Goal: Information Seeking & Learning: Learn about a topic

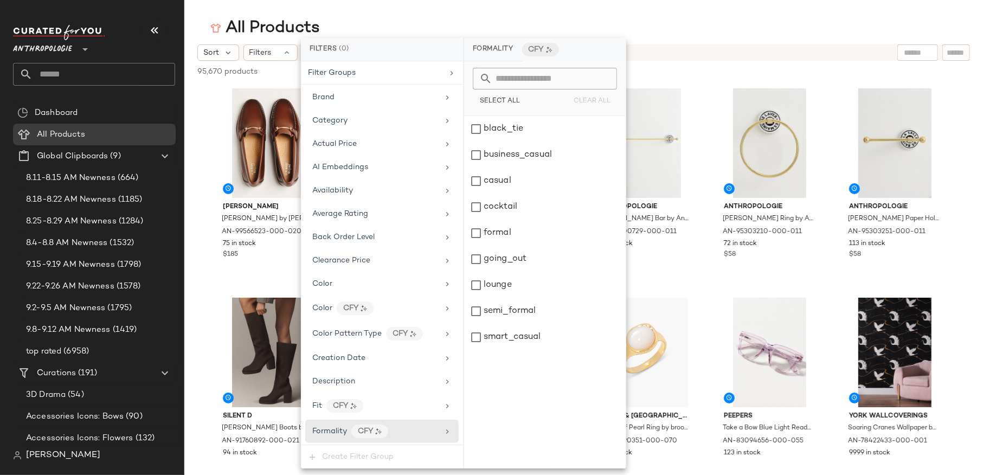
scroll to position [50, 0]
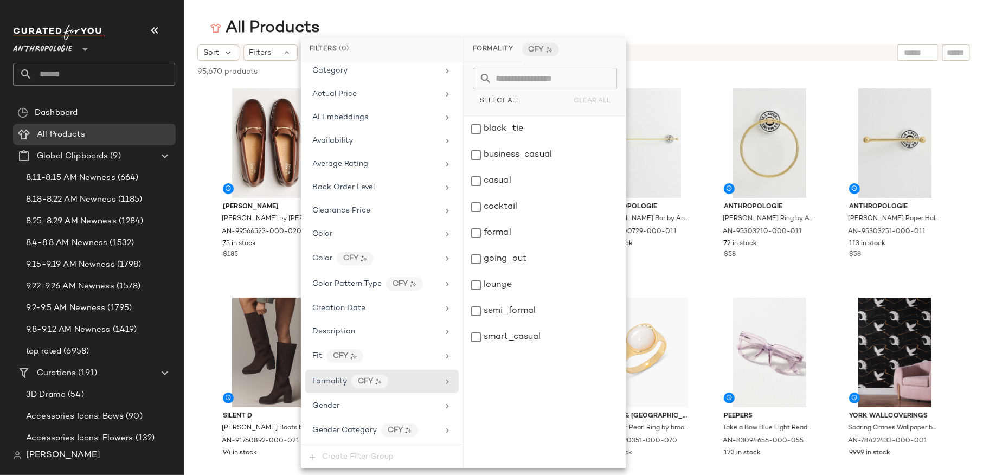
click at [47, 48] on span "Anthropologie" at bounding box center [42, 47] width 59 height 20
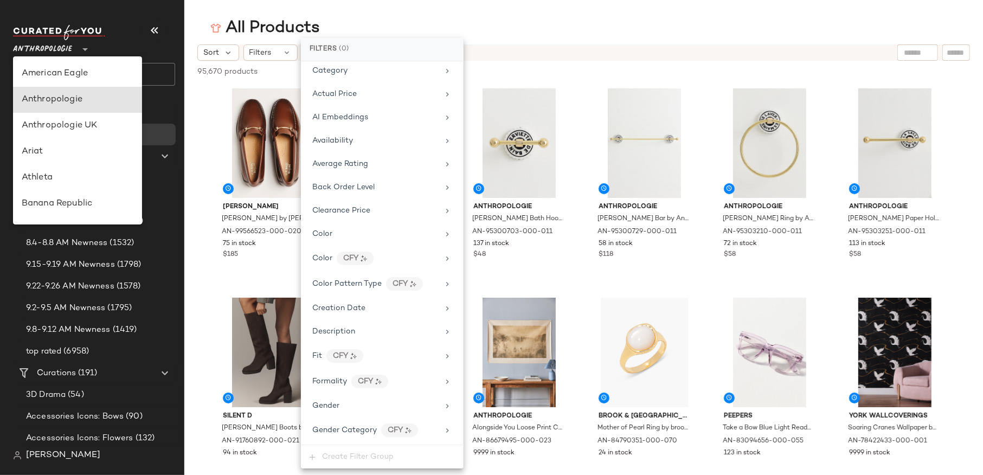
scroll to position [0, 0]
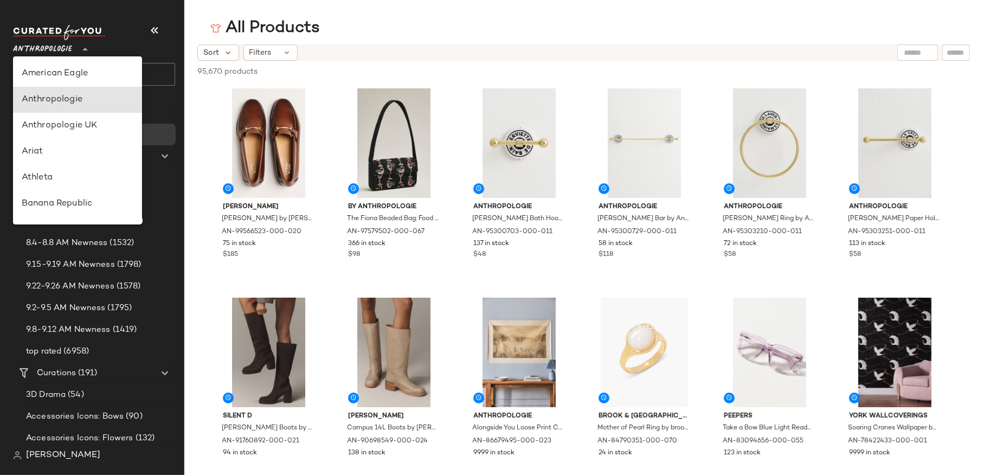
click at [52, 54] on span "Anthropologie" at bounding box center [42, 47] width 59 height 20
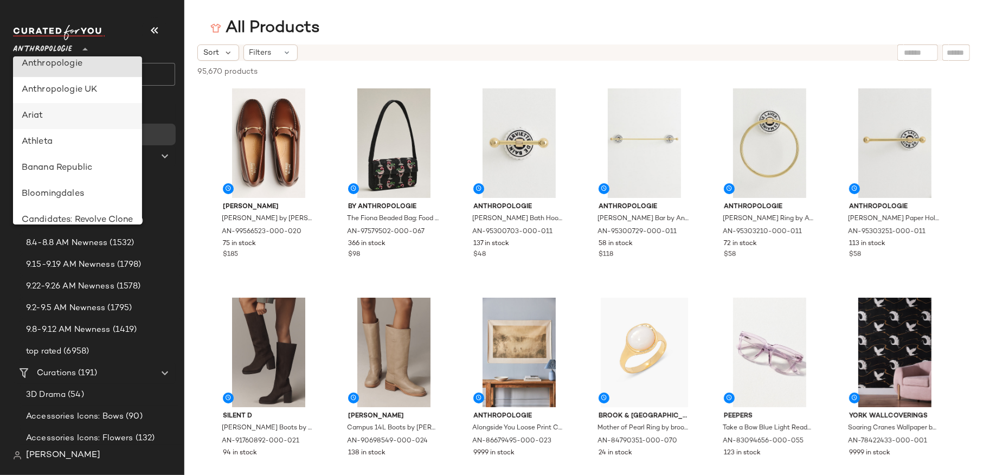
scroll to position [39, 0]
click at [36, 161] on div "Banana Republic" at bounding box center [78, 164] width 112 height 13
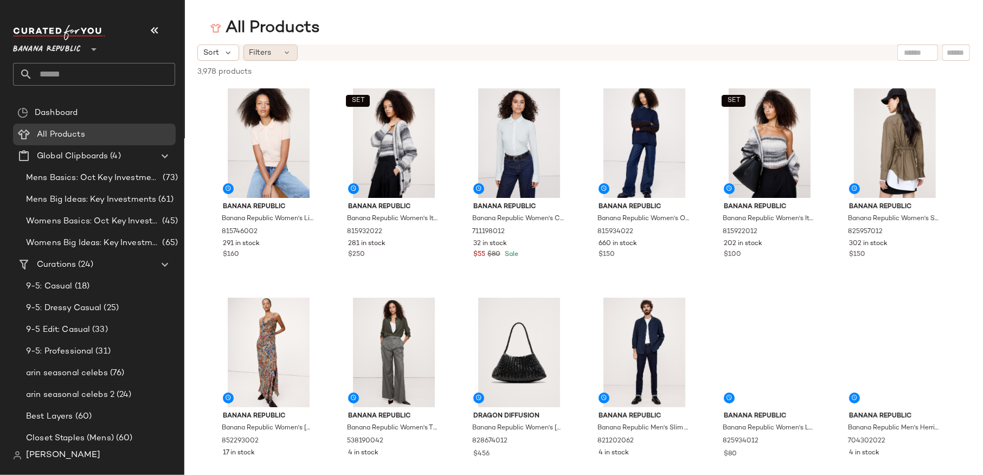
click at [273, 51] on div "Filters" at bounding box center [271, 52] width 54 height 16
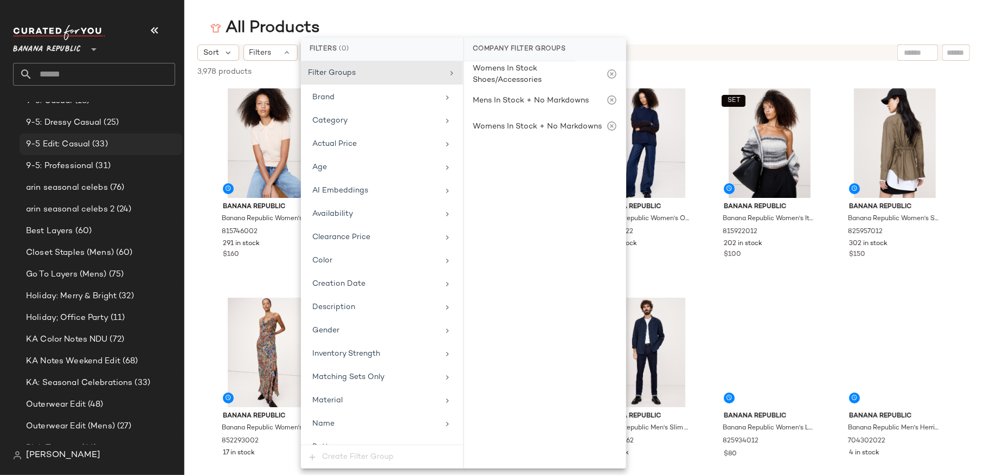
scroll to position [186, 0]
click at [63, 317] on span "Holiday; Office Party" at bounding box center [67, 317] width 82 height 12
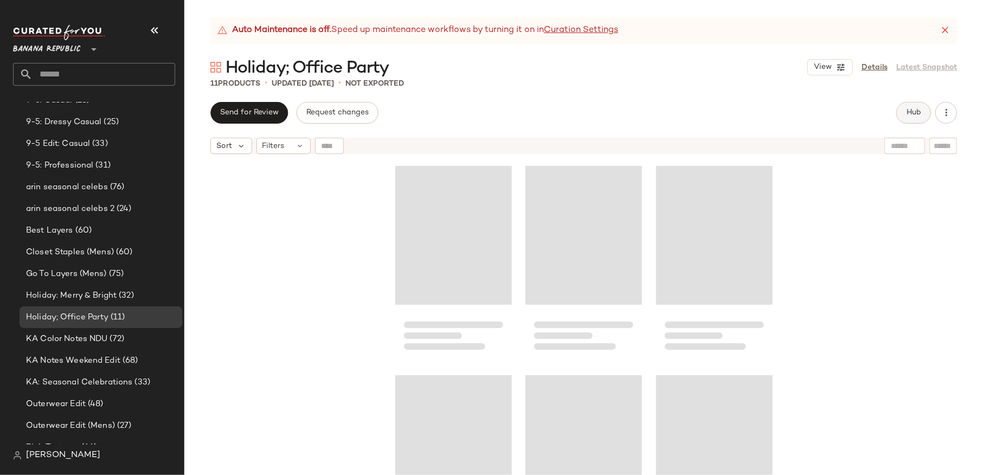
click at [910, 116] on span "Hub" at bounding box center [913, 112] width 15 height 9
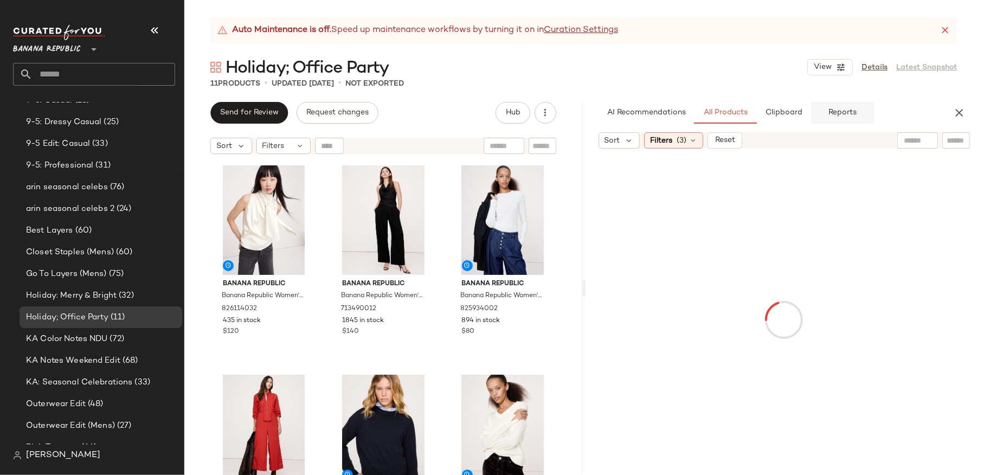
click at [839, 112] on span "Reports" at bounding box center [842, 112] width 29 height 9
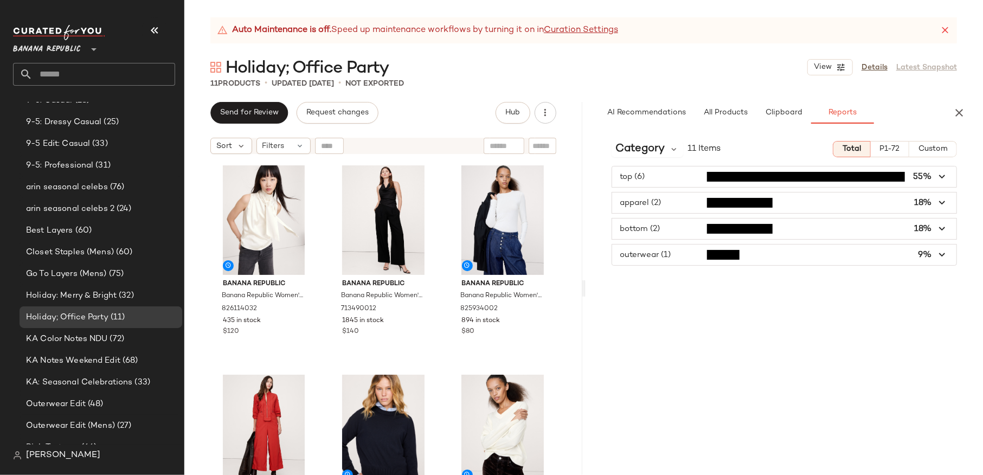
click at [649, 138] on div "Category 11 Items Total P1-72 Custom top (6) 55% apparel (2) 18% bottom (2) 18%…" at bounding box center [785, 303] width 398 height 343
click at [649, 149] on span "Category" at bounding box center [640, 149] width 49 height 16
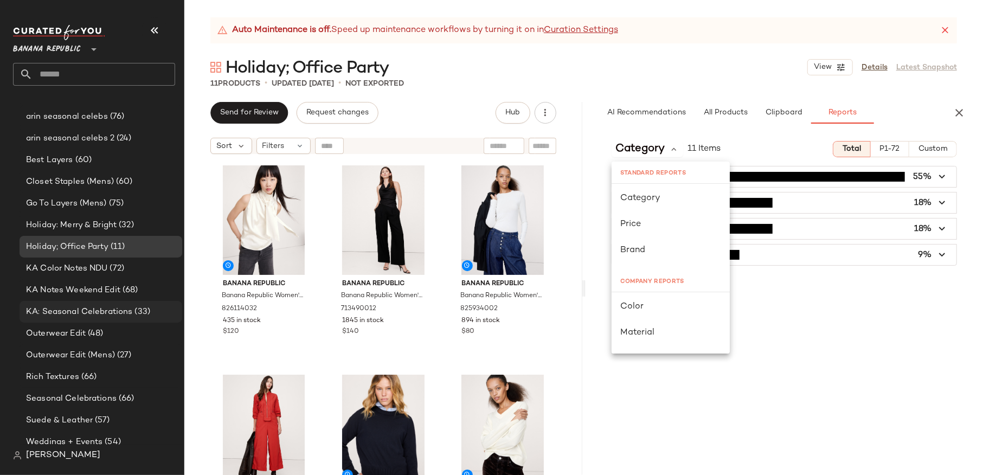
scroll to position [259, 0]
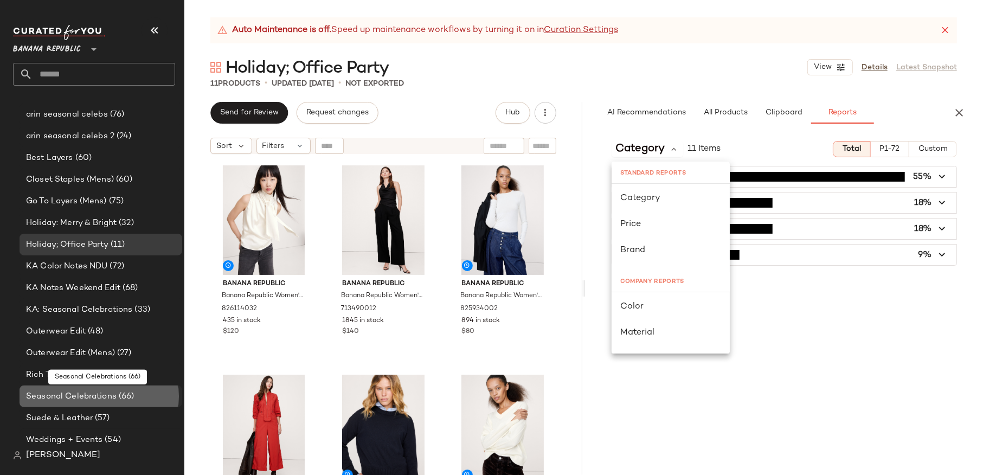
click at [90, 392] on span "Seasonal Celebrations" at bounding box center [71, 397] width 91 height 12
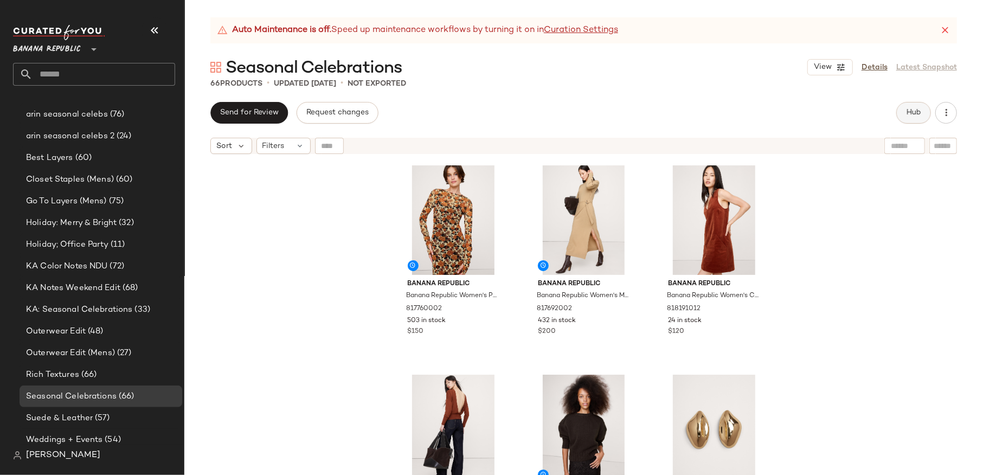
click at [923, 116] on button "Hub" at bounding box center [914, 113] width 35 height 22
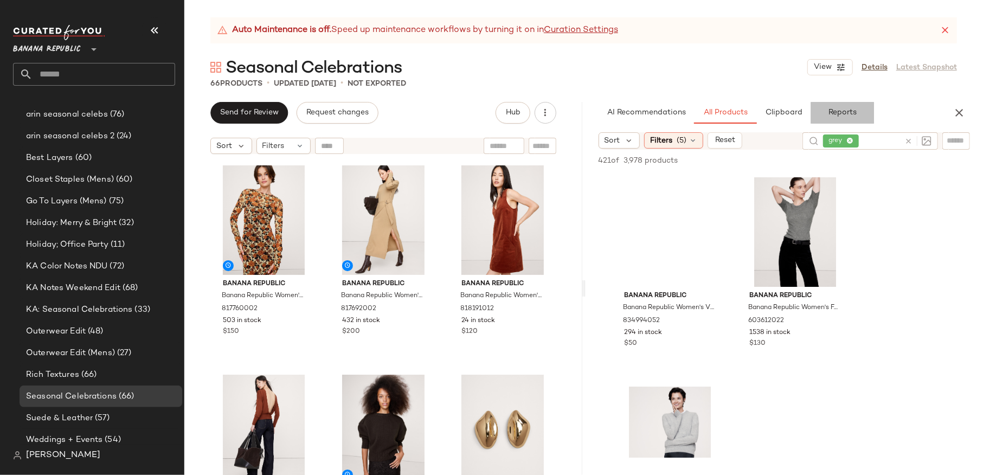
click at [844, 117] on button "Reports" at bounding box center [842, 113] width 63 height 22
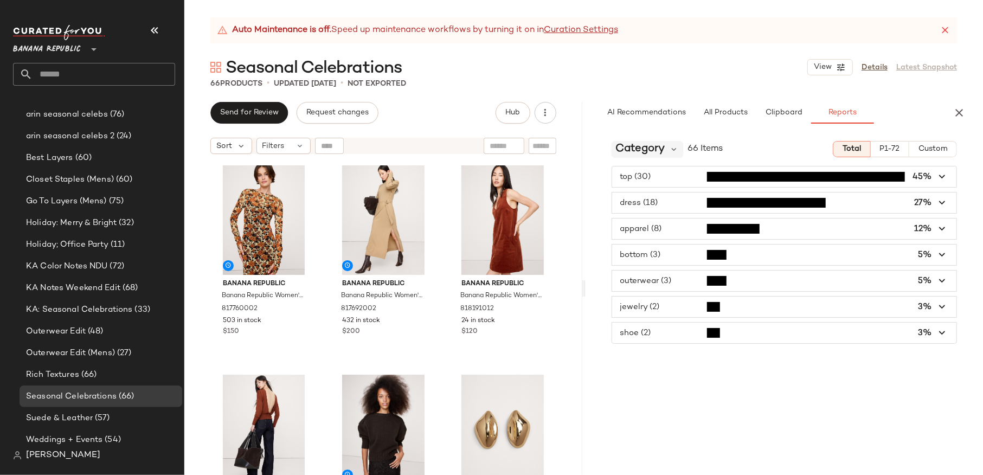
click at [625, 151] on span "Category" at bounding box center [640, 149] width 49 height 16
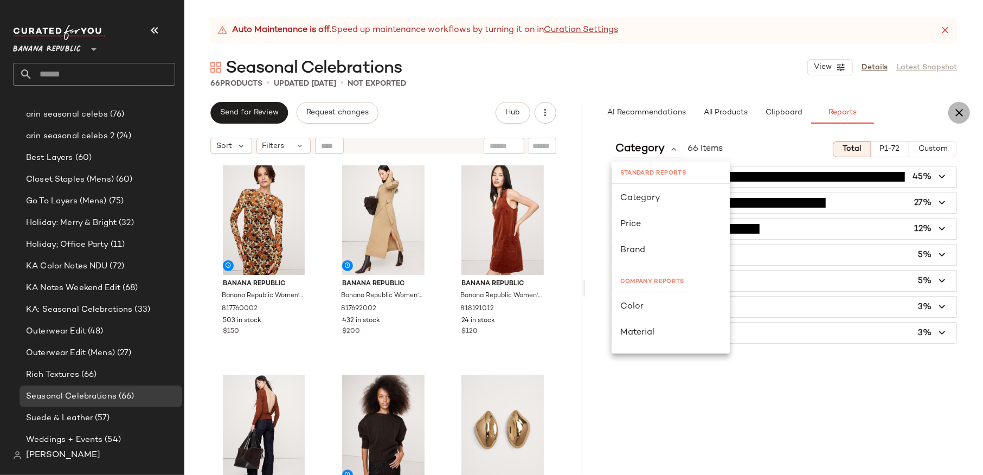
click at [963, 114] on icon "button" at bounding box center [959, 112] width 13 height 13
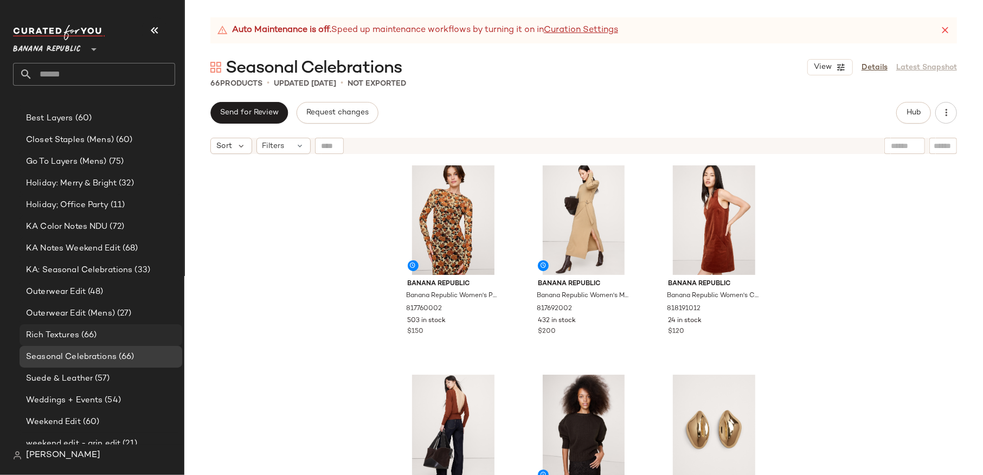
scroll to position [301, 0]
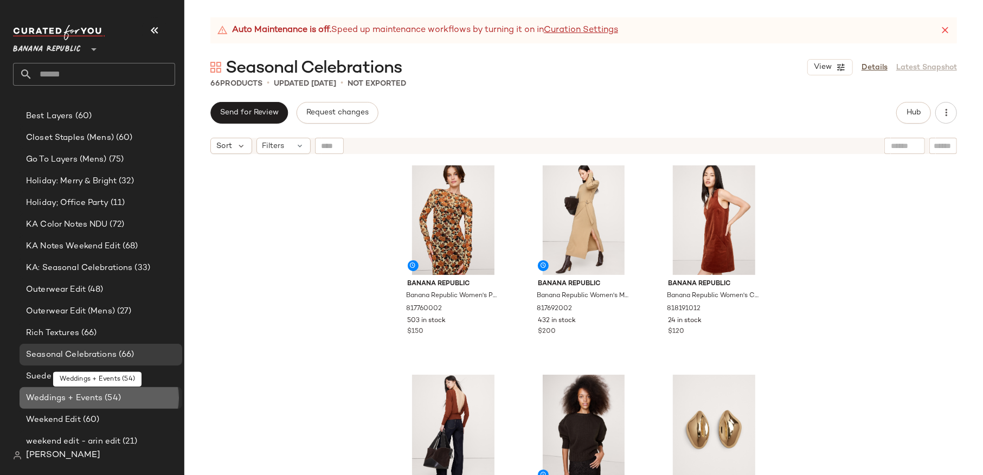
click at [53, 395] on span "Weddings + Events" at bounding box center [64, 398] width 76 height 12
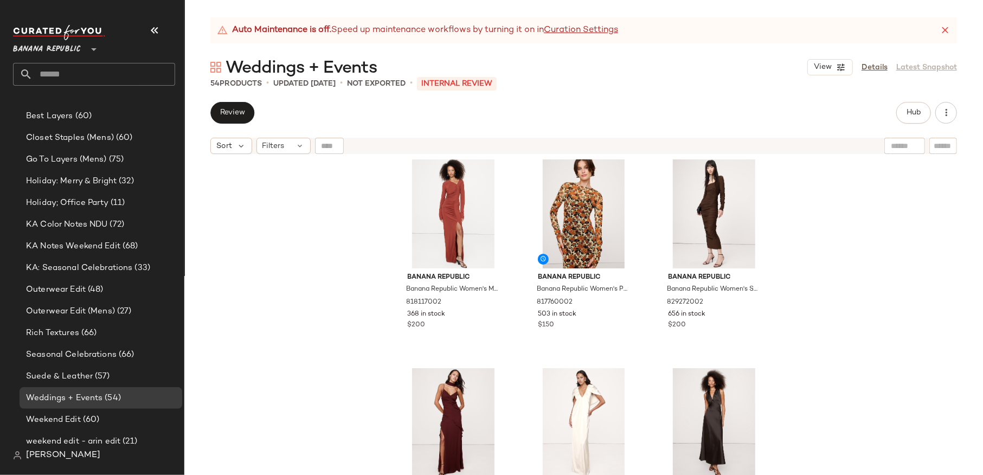
scroll to position [8, 0]
click at [285, 150] on div "Filters" at bounding box center [284, 146] width 54 height 16
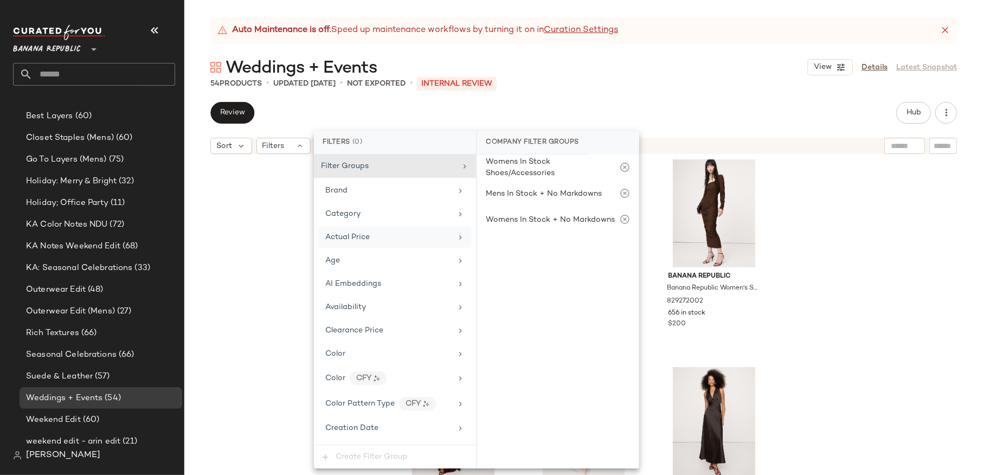
scroll to position [2, 0]
click at [305, 105] on div "Review Hub" at bounding box center [583, 113] width 747 height 22
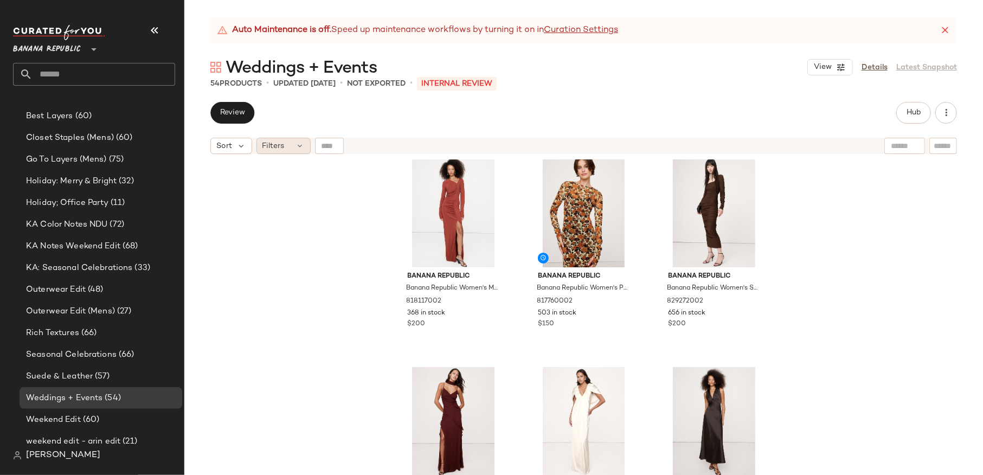
click at [299, 144] on icon at bounding box center [300, 146] width 9 height 9
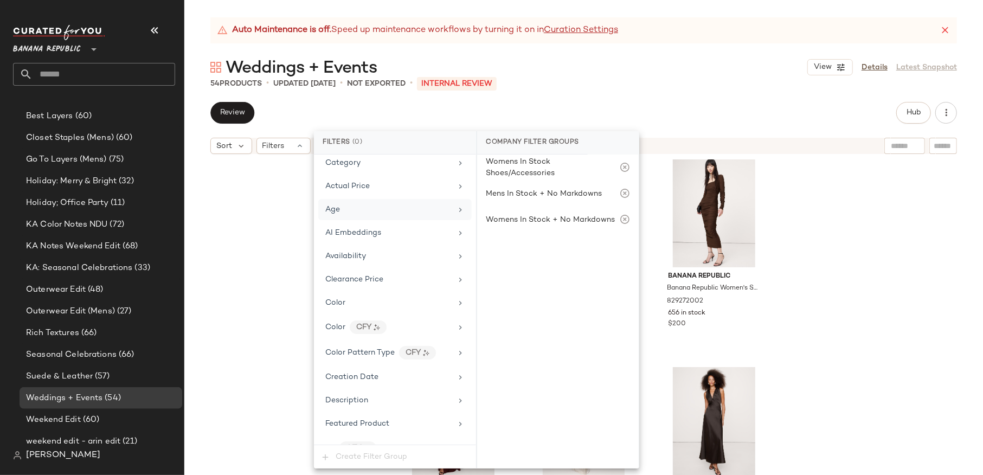
scroll to position [66, 0]
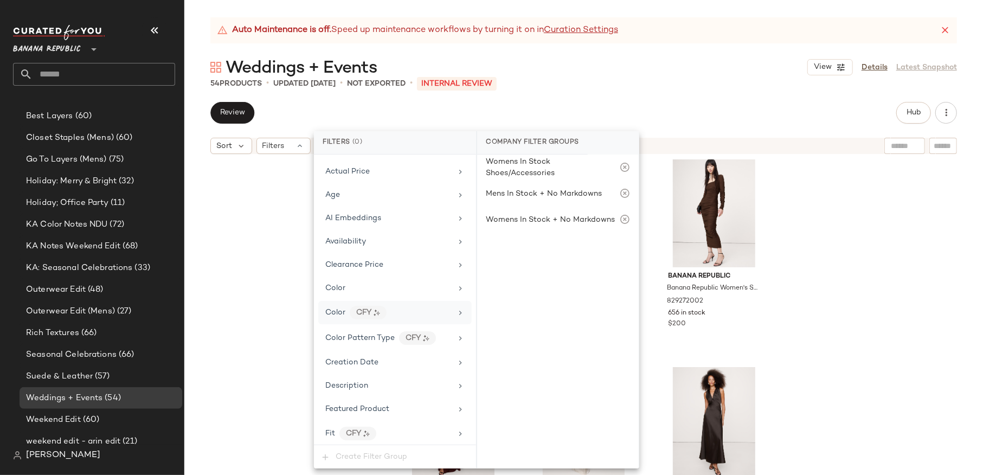
click at [456, 309] on icon at bounding box center [460, 313] width 9 height 9
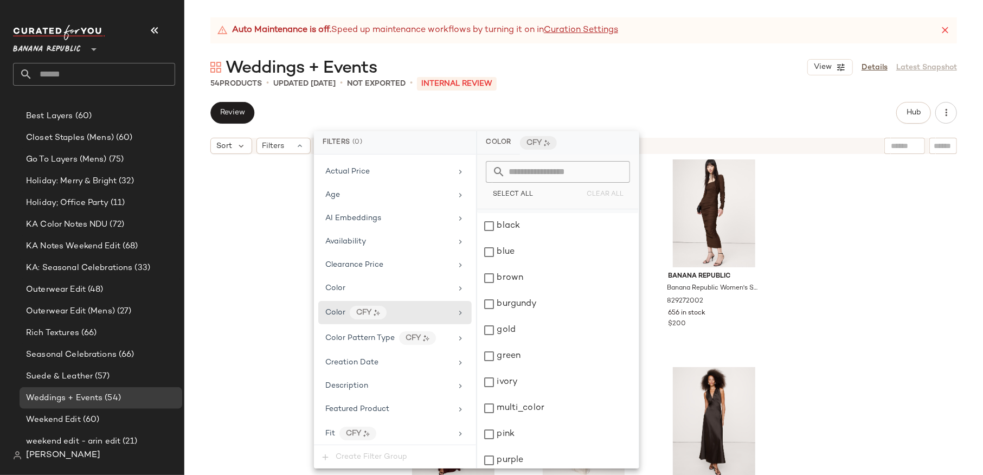
scroll to position [0, 0]
click at [488, 220] on div "beige" at bounding box center [558, 222] width 162 height 26
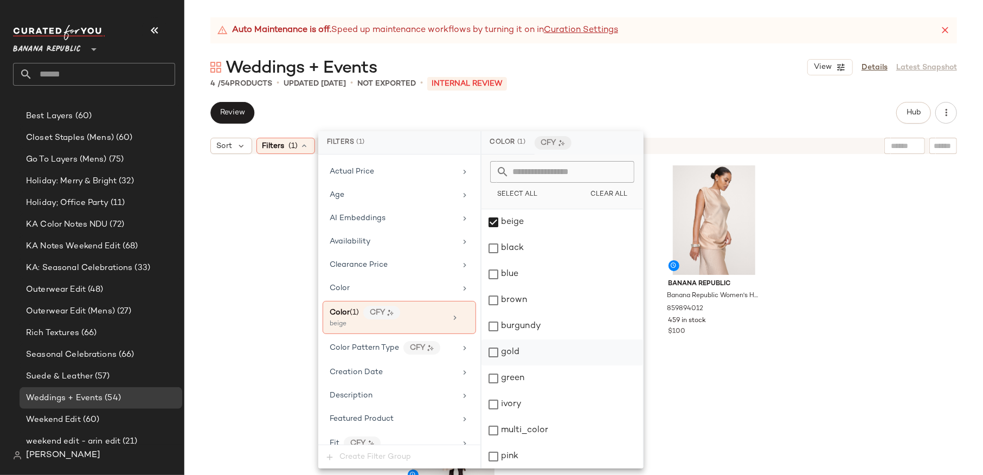
click at [495, 348] on div "gold" at bounding box center [563, 353] width 162 height 26
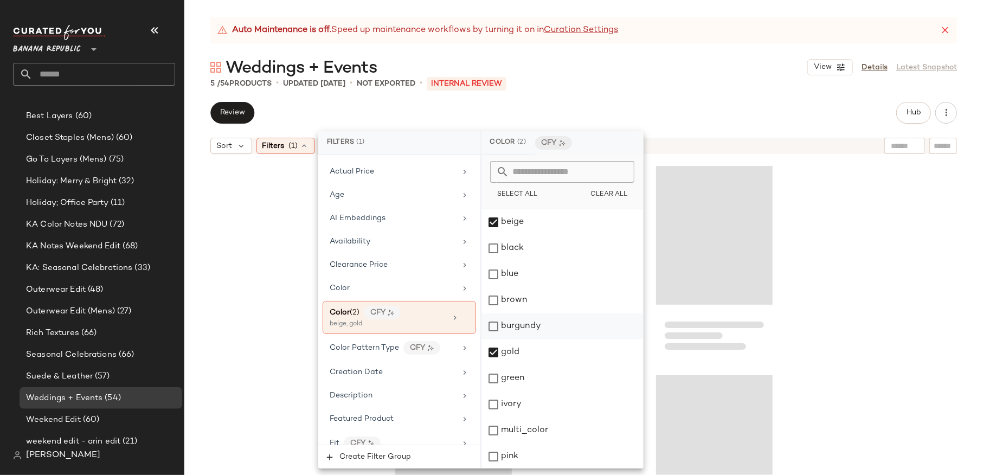
click at [495, 323] on div "burgundy" at bounding box center [563, 327] width 162 height 26
click at [651, 72] on div "Weddings + Events View Details Latest Snapshot" at bounding box center [583, 67] width 799 height 22
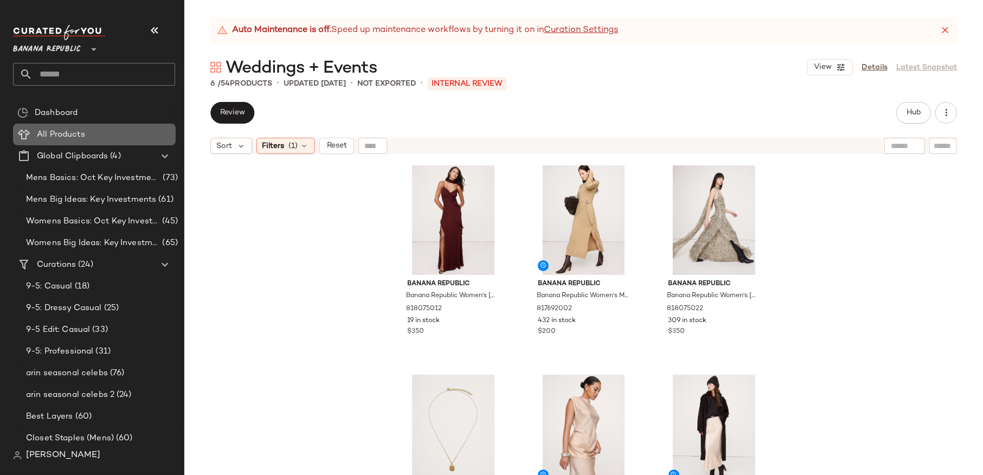
click at [55, 137] on span "All Products" at bounding box center [61, 135] width 48 height 12
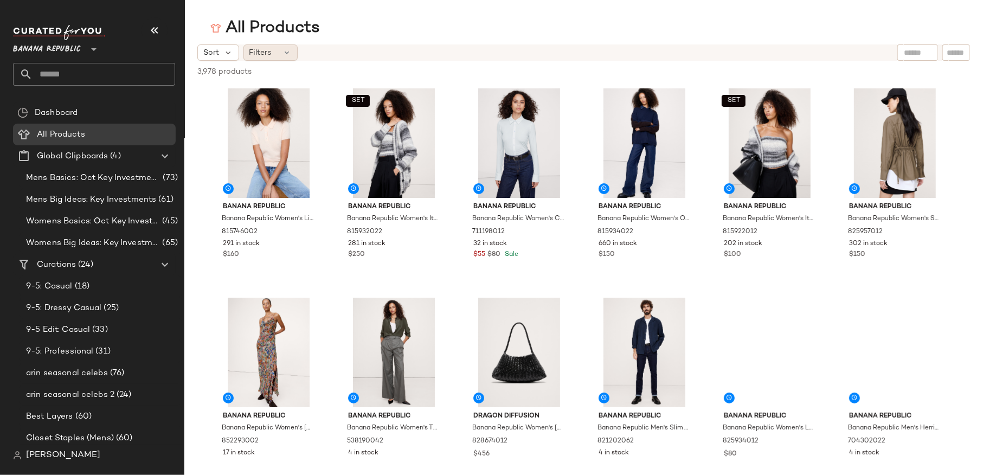
click at [291, 53] on icon at bounding box center [287, 52] width 9 height 9
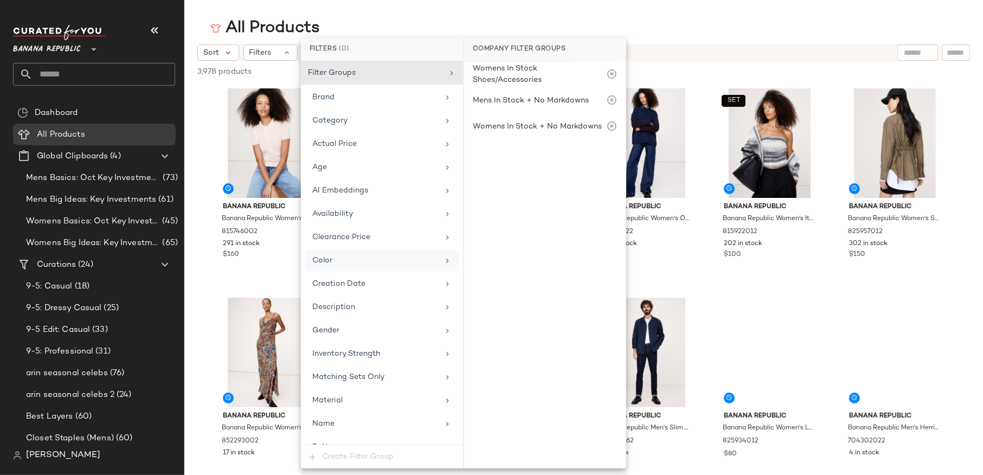
click at [443, 257] on icon at bounding box center [447, 261] width 9 height 9
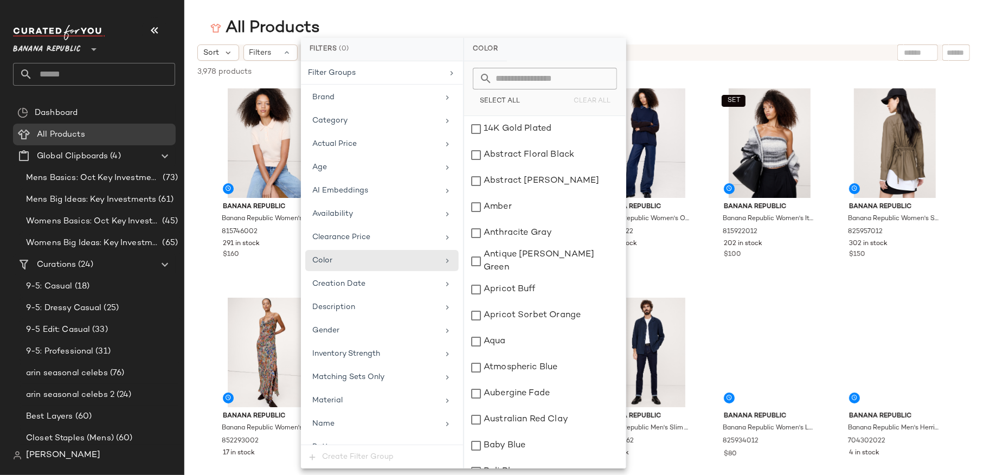
click at [509, 81] on input "text" at bounding box center [552, 79] width 118 height 22
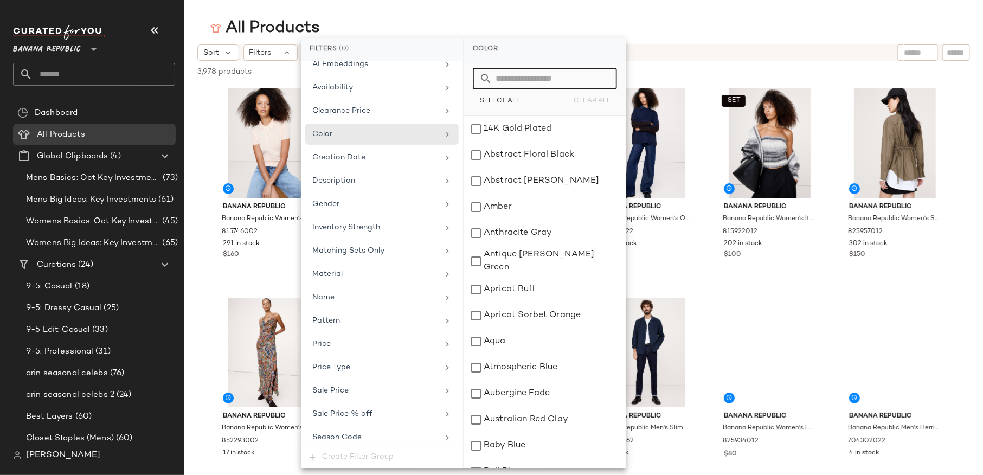
scroll to position [143, 0]
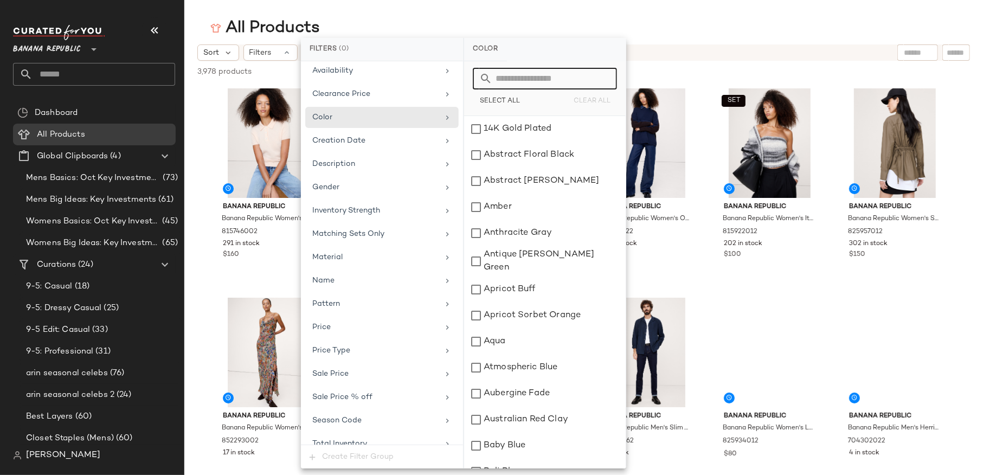
click at [67, 47] on span "Banana Republic" at bounding box center [47, 47] width 68 height 20
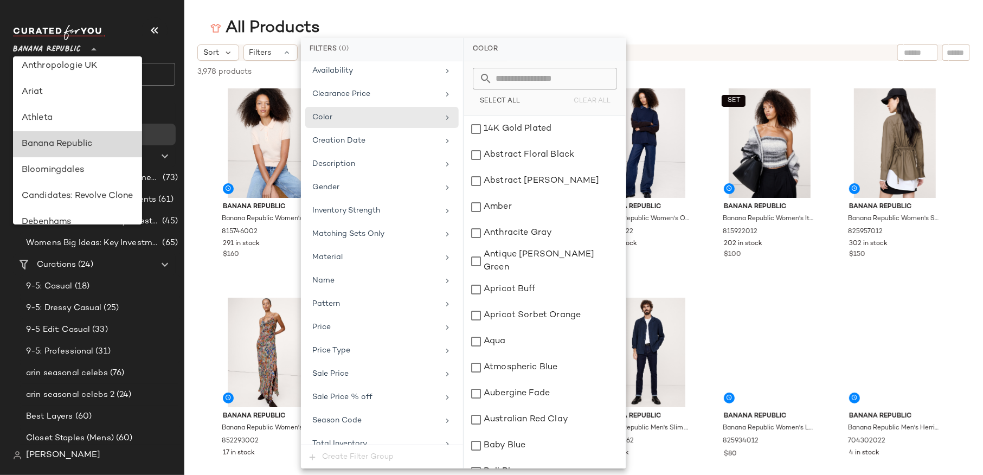
scroll to position [0, 0]
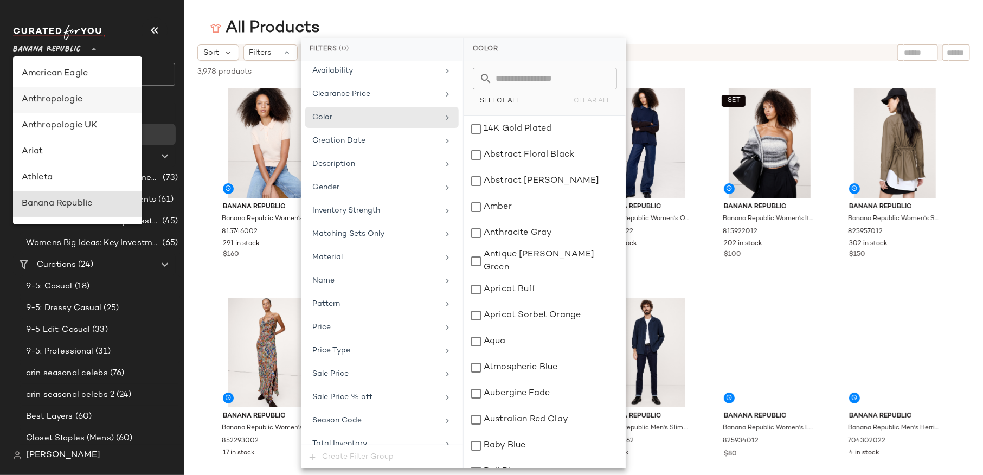
click at [65, 95] on div "Anthropologie" at bounding box center [78, 99] width 112 height 13
type input "**"
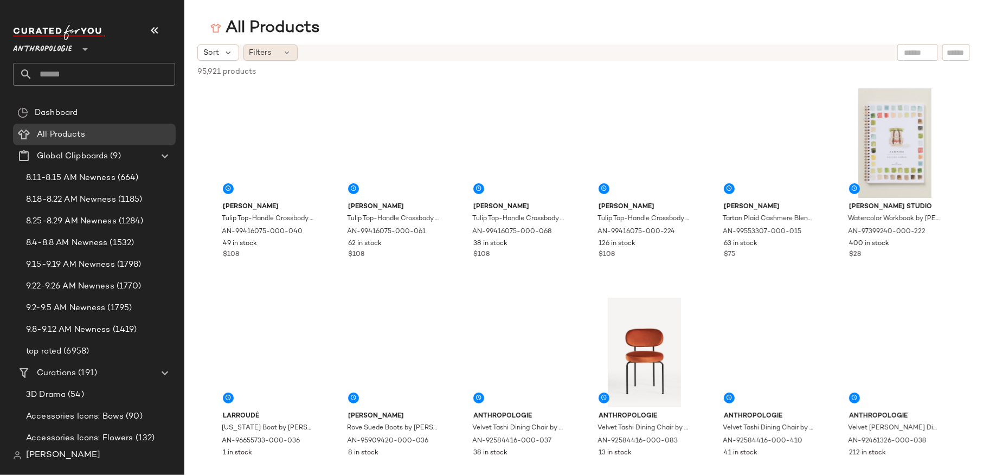
click at [285, 51] on icon at bounding box center [287, 52] width 9 height 9
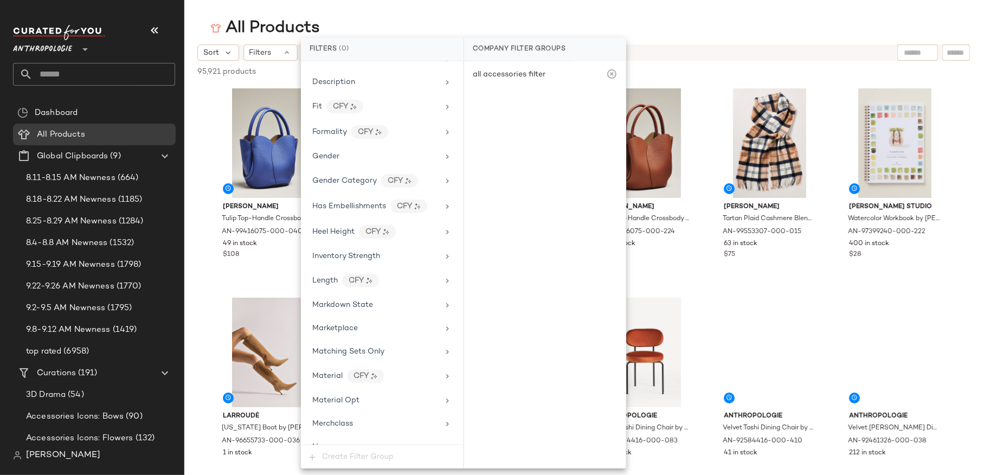
scroll to position [305, 0]
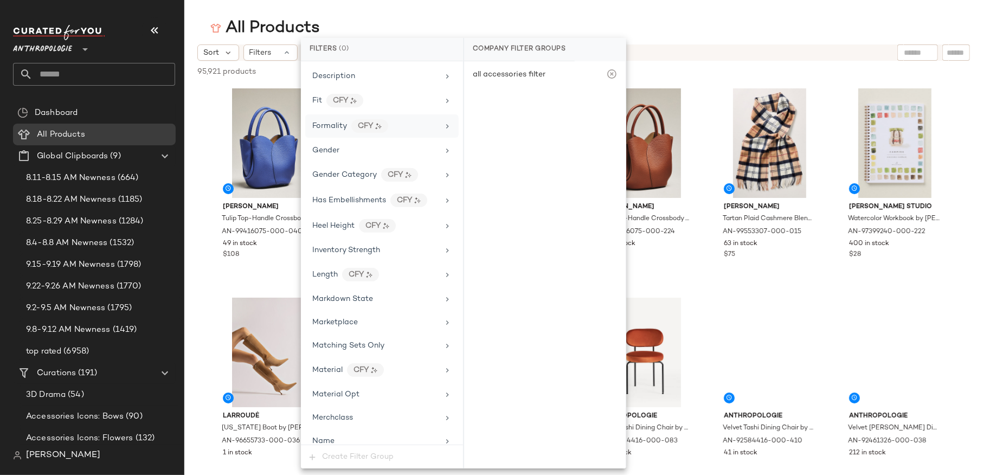
click at [445, 122] on icon at bounding box center [447, 126] width 9 height 9
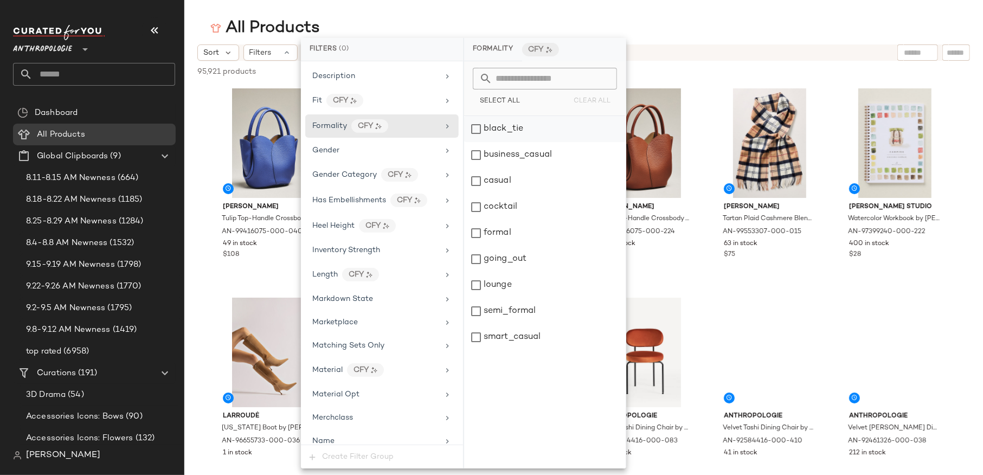
click at [478, 127] on div "black_tie" at bounding box center [545, 129] width 162 height 26
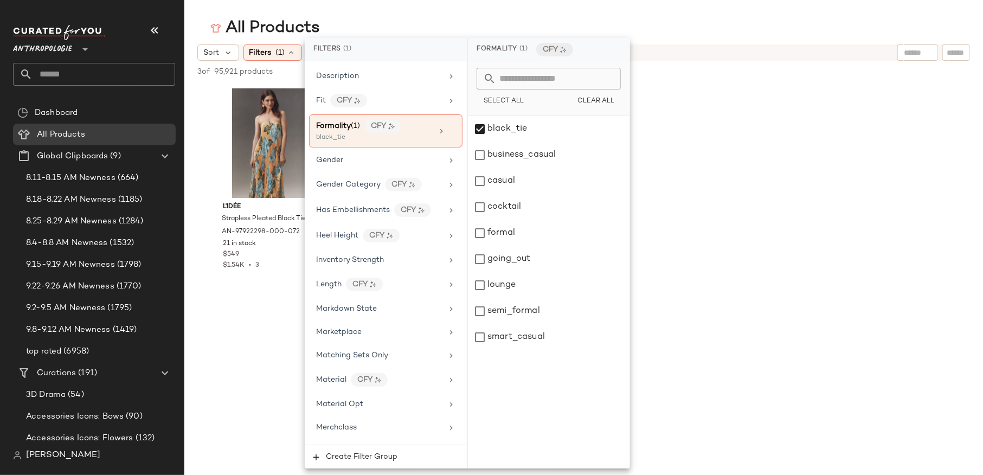
click at [718, 39] on div "All Products Sort Filters (1) Reset 3 of 95,921 products • 0 selected Deselect …" at bounding box center [491, 246] width 983 height 458
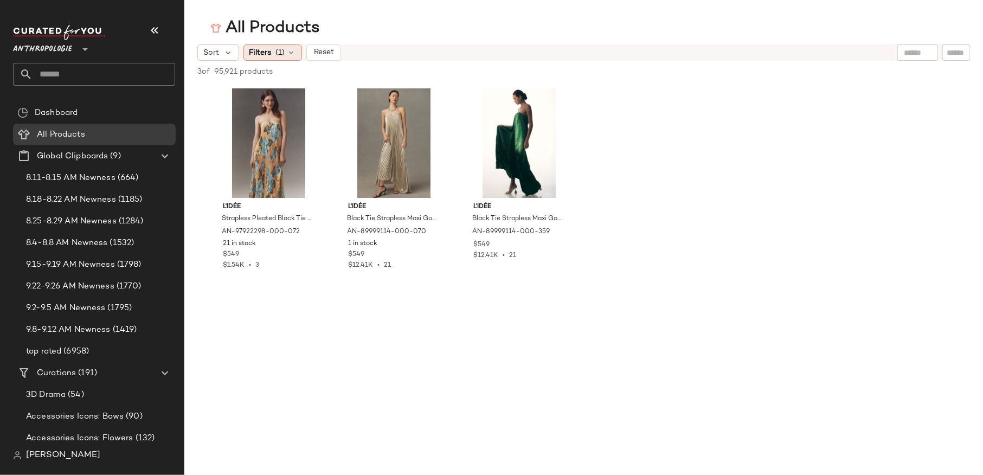
click at [287, 52] on icon at bounding box center [291, 52] width 9 height 9
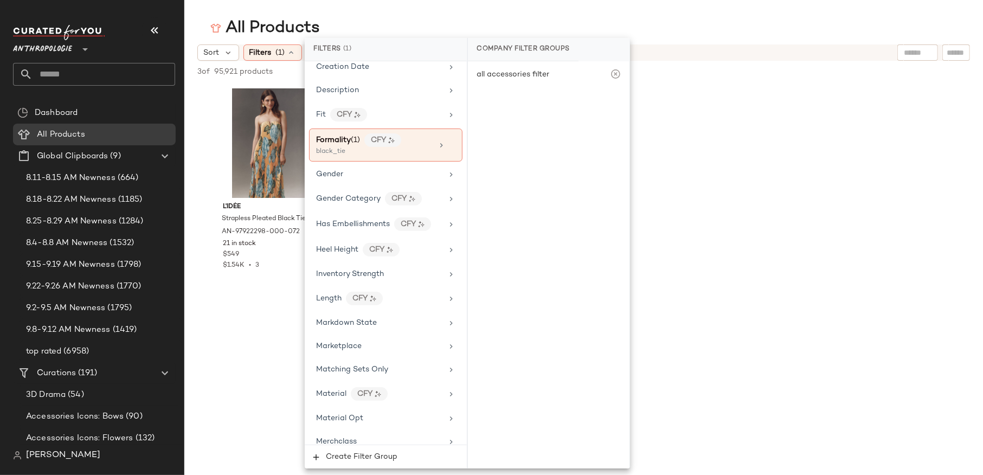
scroll to position [276, 0]
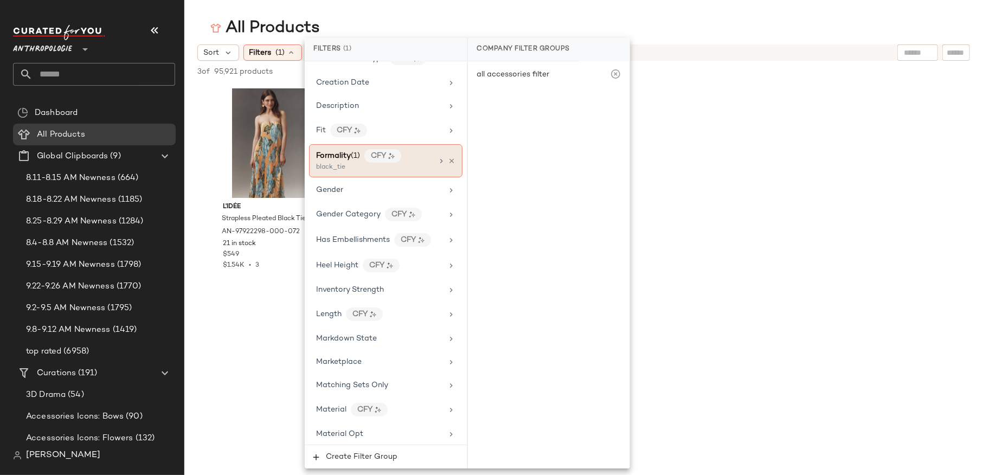
click at [438, 157] on icon at bounding box center [441, 161] width 9 height 9
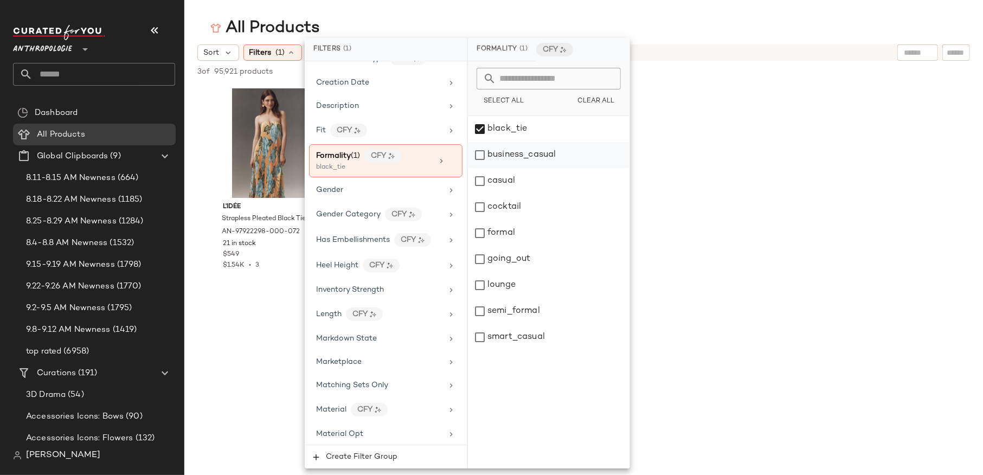
click at [480, 148] on div "business_casual" at bounding box center [549, 155] width 162 height 26
click at [481, 128] on div "black_tie" at bounding box center [549, 129] width 162 height 26
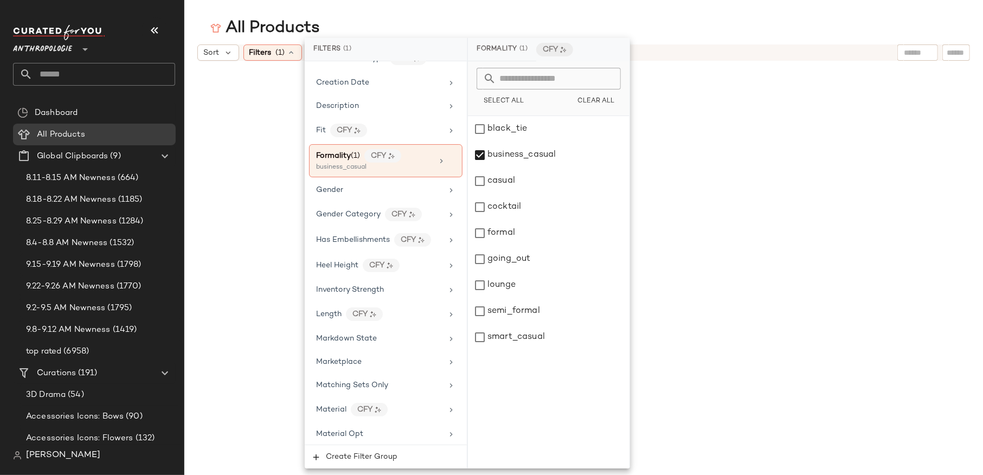
click at [694, 39] on div "All Products" at bounding box center [583, 28] width 799 height 22
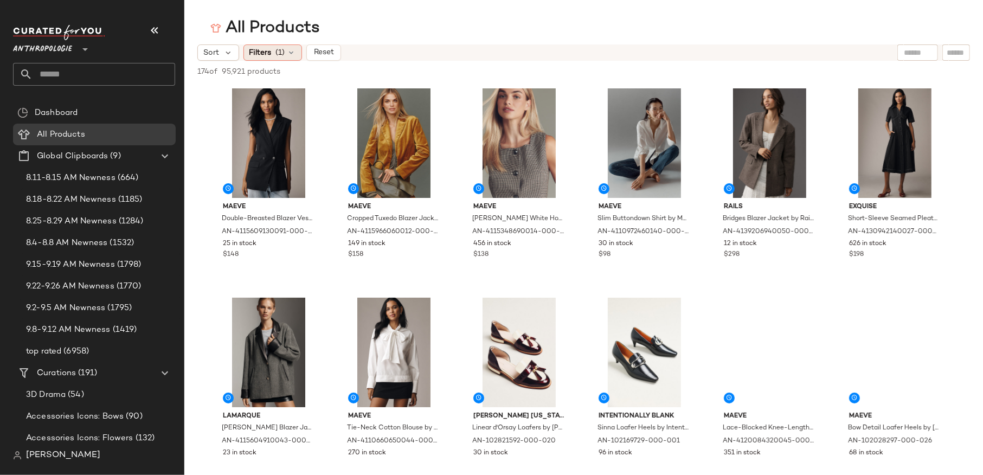
click at [284, 50] on div "Filters (1)" at bounding box center [273, 52] width 59 height 16
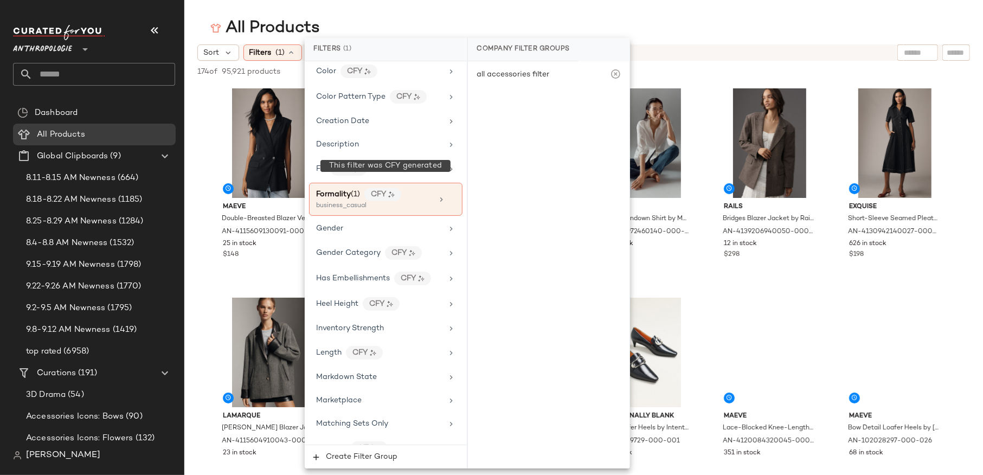
scroll to position [240, 0]
click at [451, 193] on icon at bounding box center [452, 197] width 8 height 8
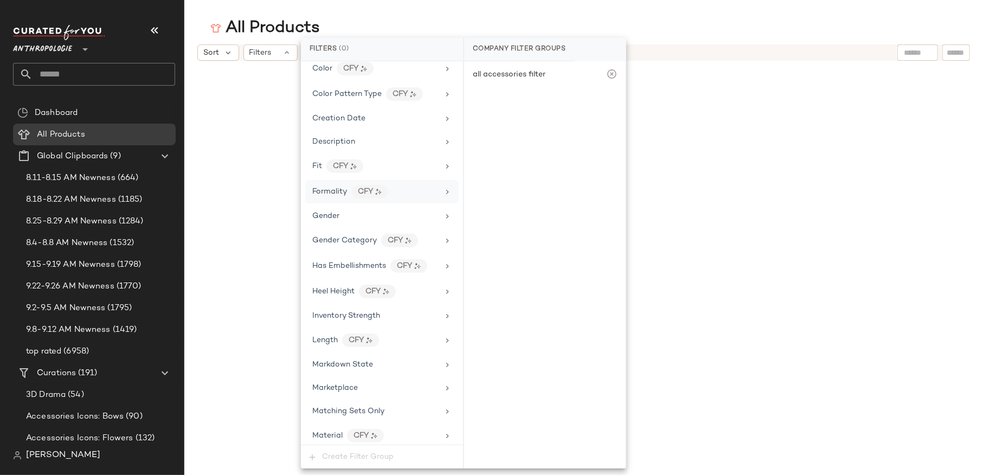
click at [406, 185] on div "Formality CFY" at bounding box center [375, 192] width 126 height 14
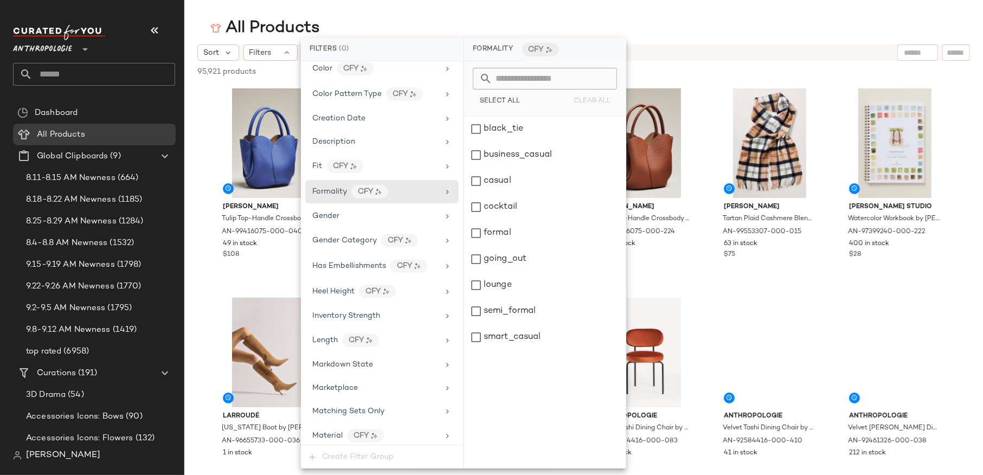
click at [871, 53] on div "Sort Filters" at bounding box center [583, 52] width 773 height 16
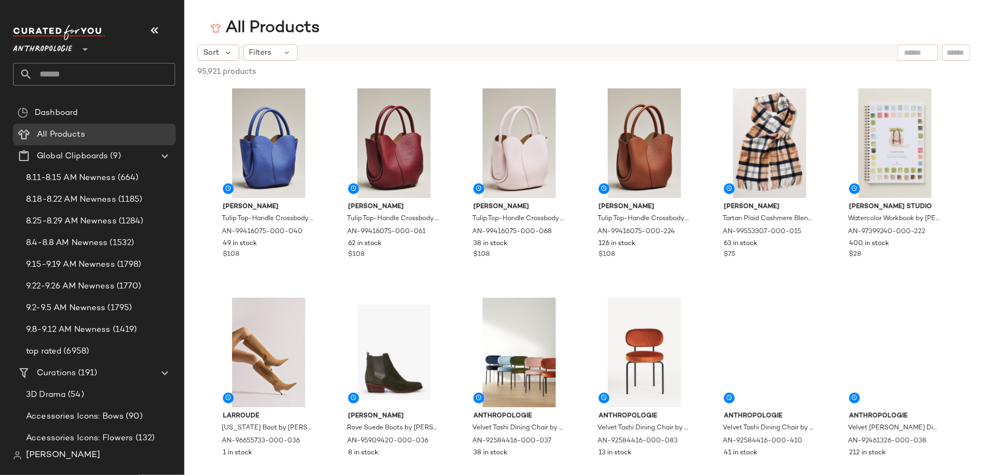
click at [911, 54] on input "text" at bounding box center [918, 52] width 28 height 11
type input "*"
type input "**********"
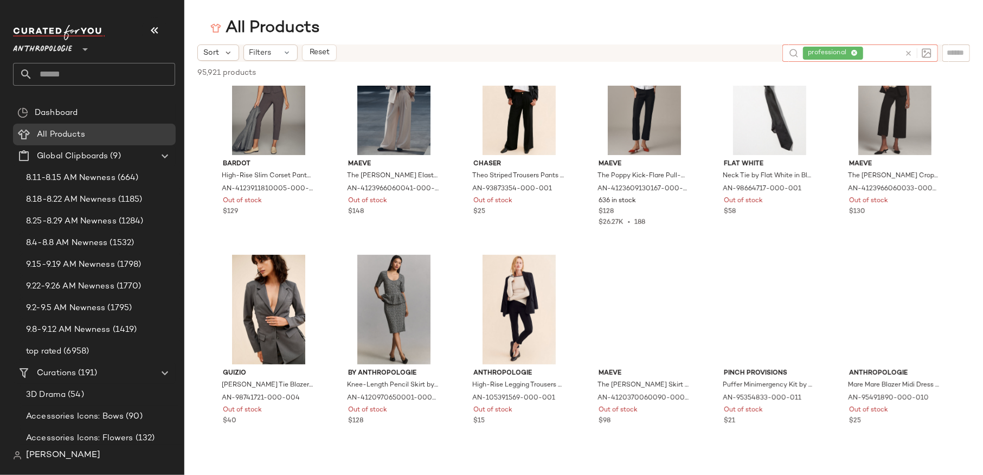
scroll to position [0, 0]
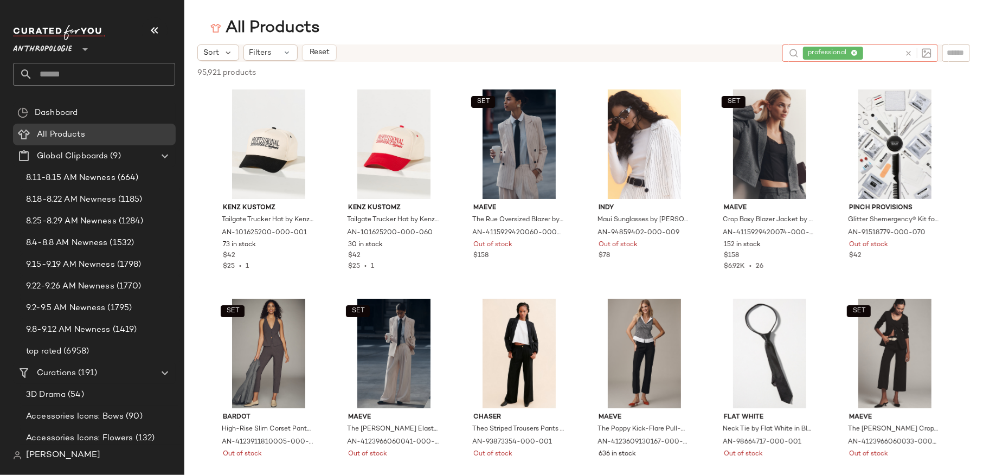
click at [907, 53] on icon at bounding box center [909, 53] width 8 height 8
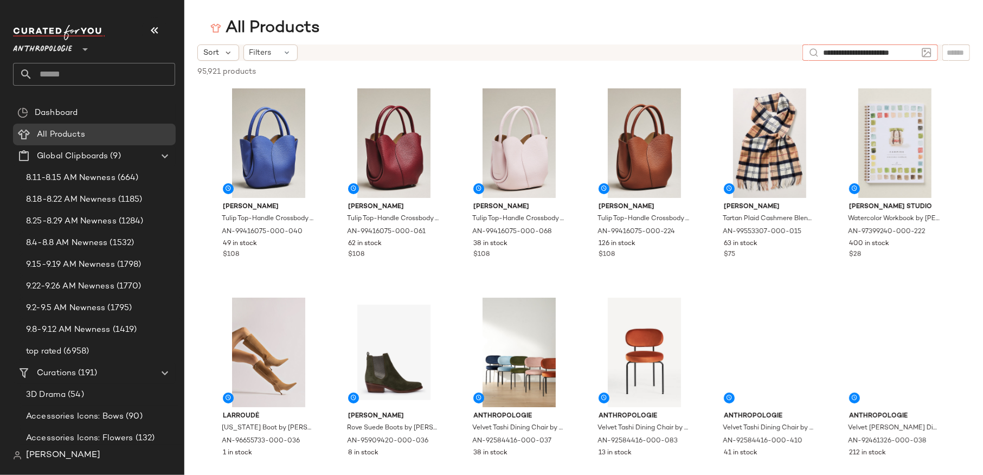
type input "**********"
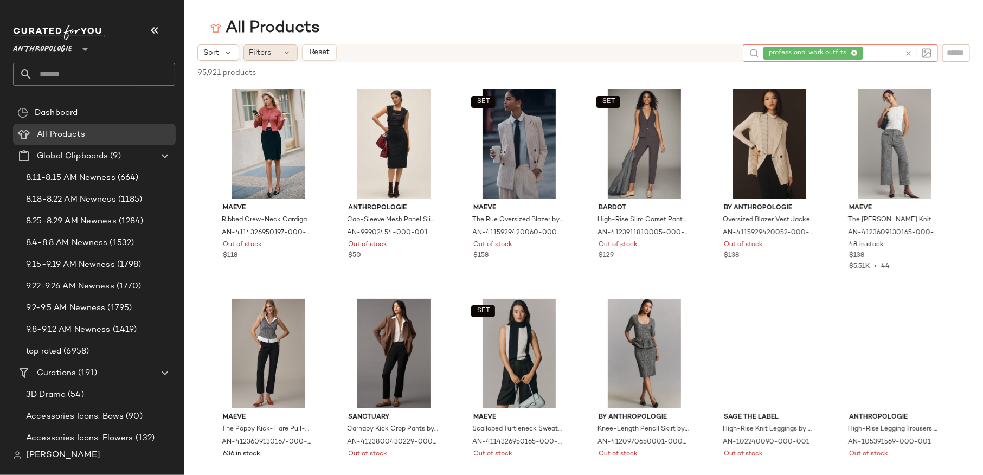
click at [285, 49] on icon at bounding box center [287, 52] width 9 height 9
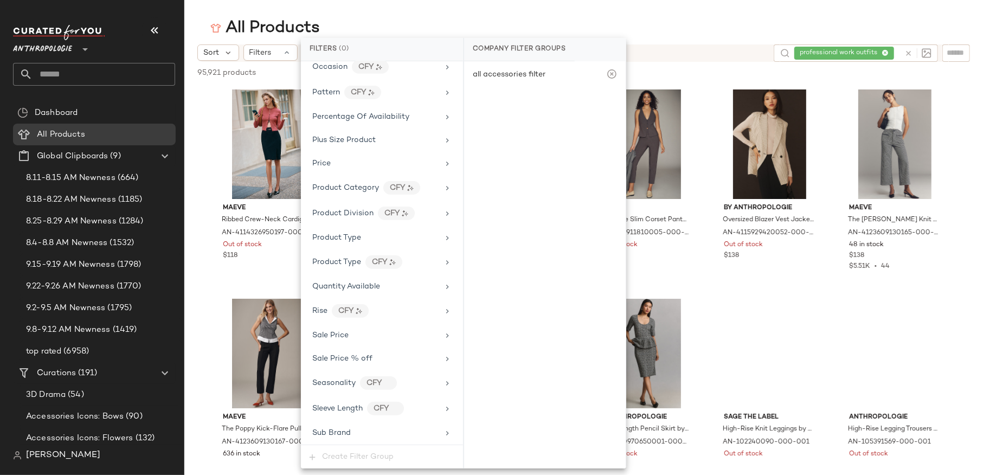
scroll to position [823, 0]
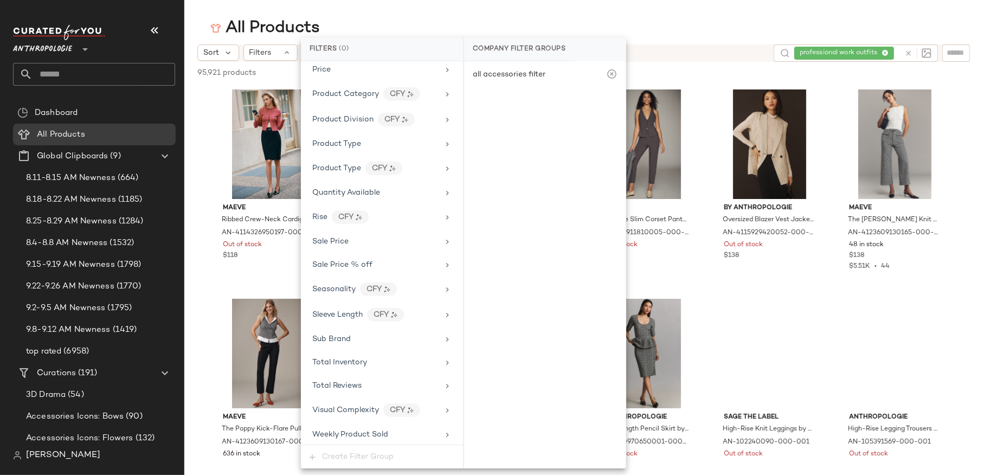
click at [908, 53] on icon at bounding box center [909, 53] width 8 height 8
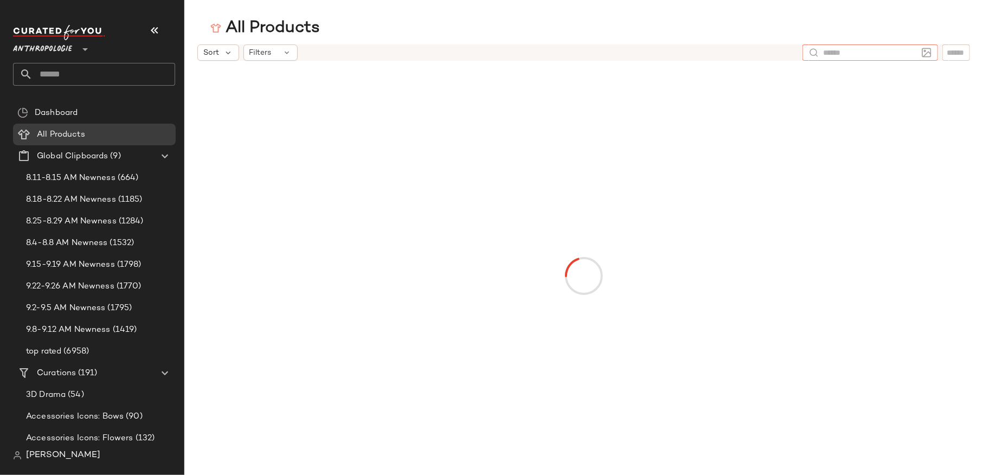
click at [63, 50] on span "Anthropologie" at bounding box center [42, 47] width 59 height 20
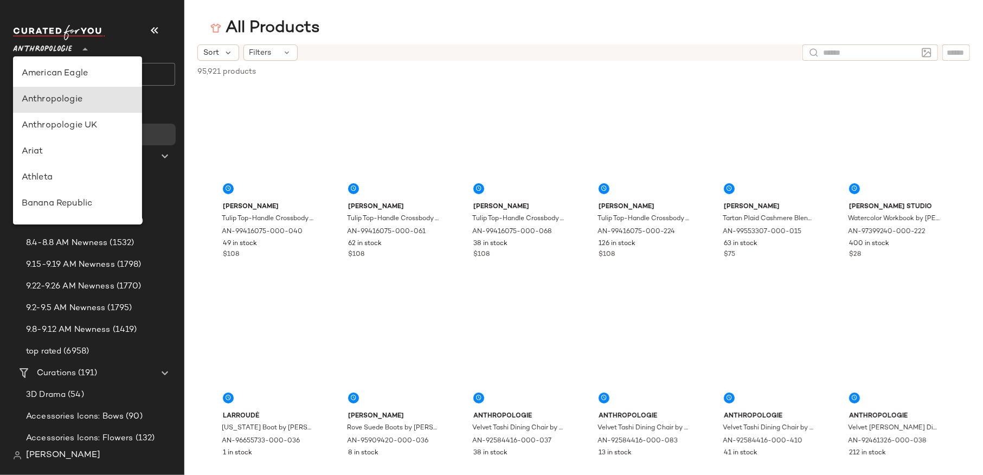
scroll to position [25, 0]
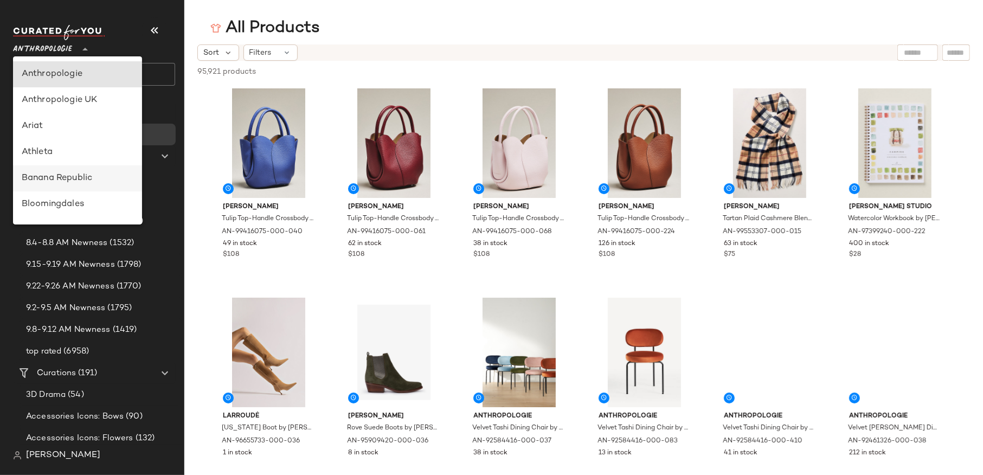
click at [65, 169] on div "Banana Republic" at bounding box center [77, 178] width 129 height 26
type input "**"
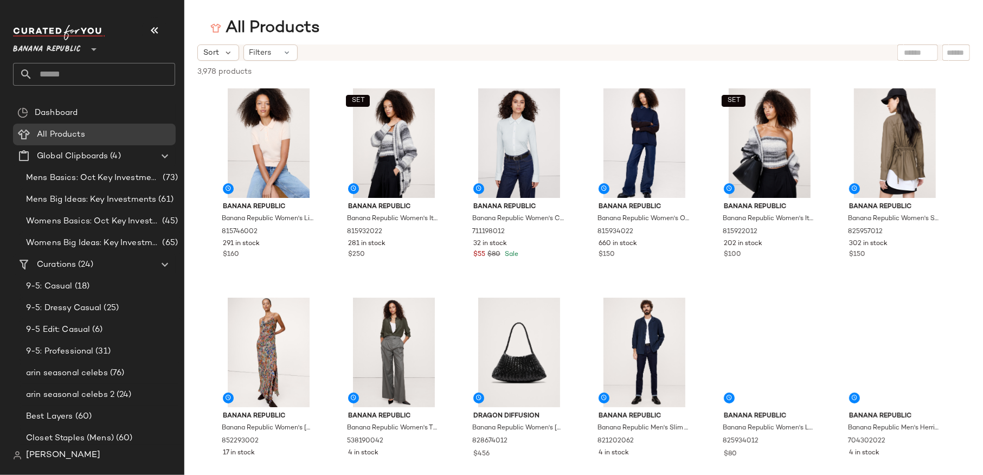
click at [916, 55] on input "text" at bounding box center [918, 52] width 28 height 11
type input "*"
type input "**********"
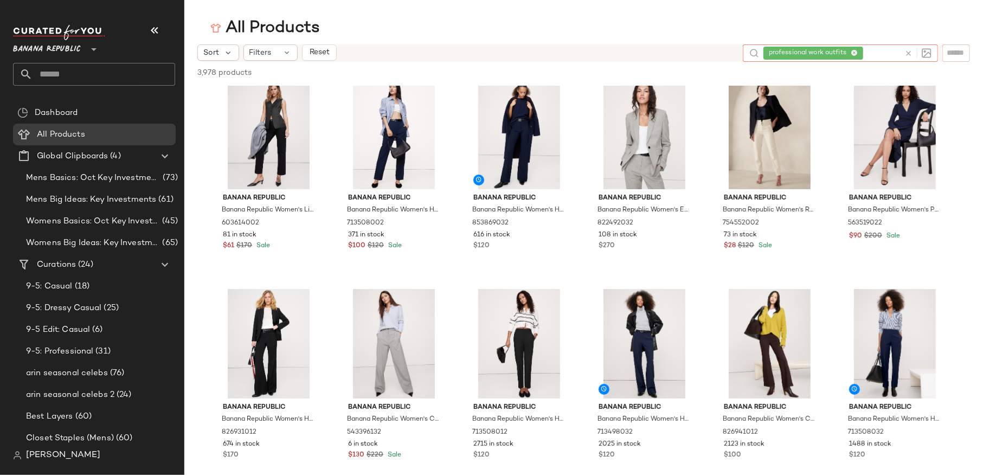
scroll to position [5, 0]
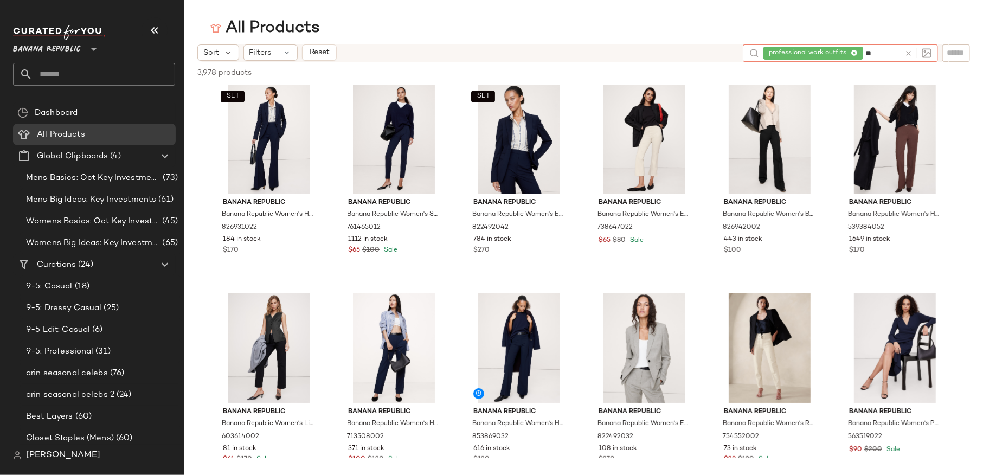
type input "*"
click at [909, 49] on icon at bounding box center [909, 53] width 8 height 8
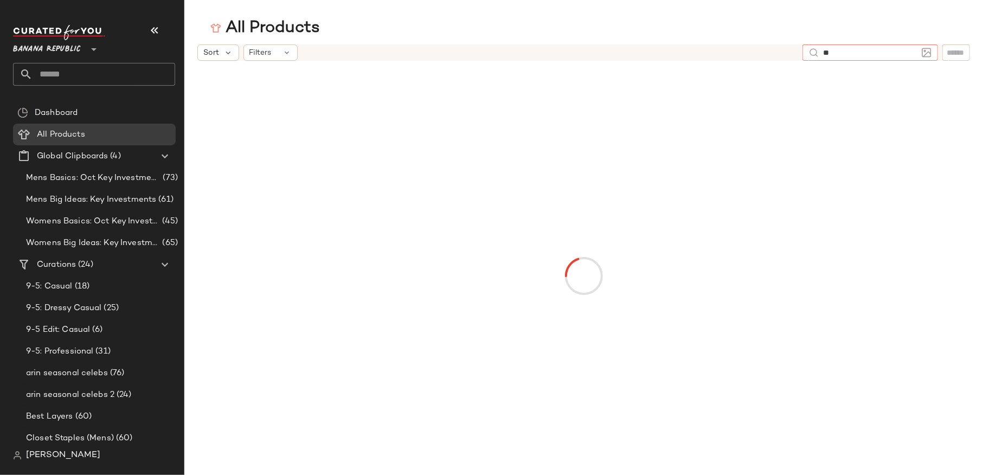
type input "*"
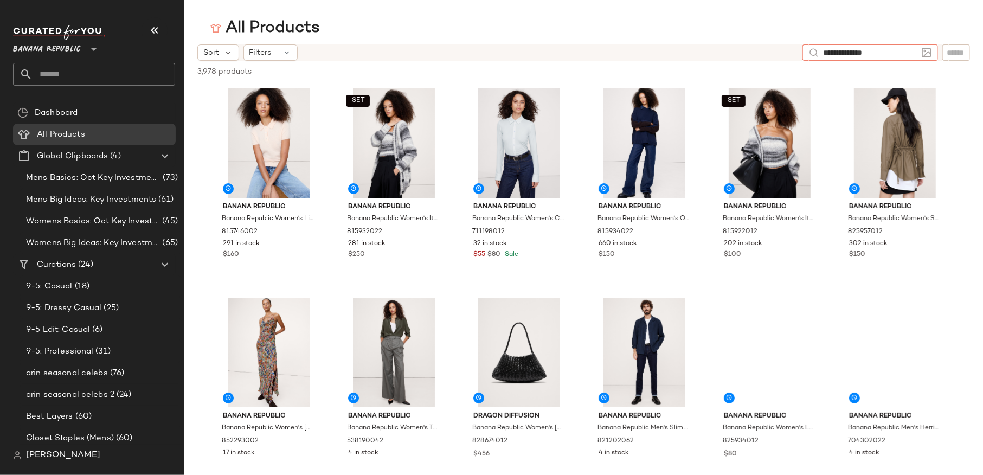
type input "**********"
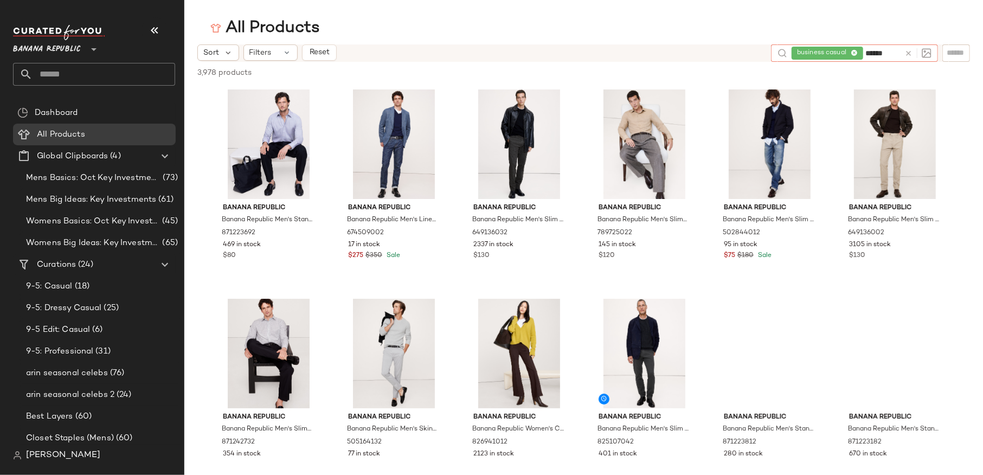
type input "*******"
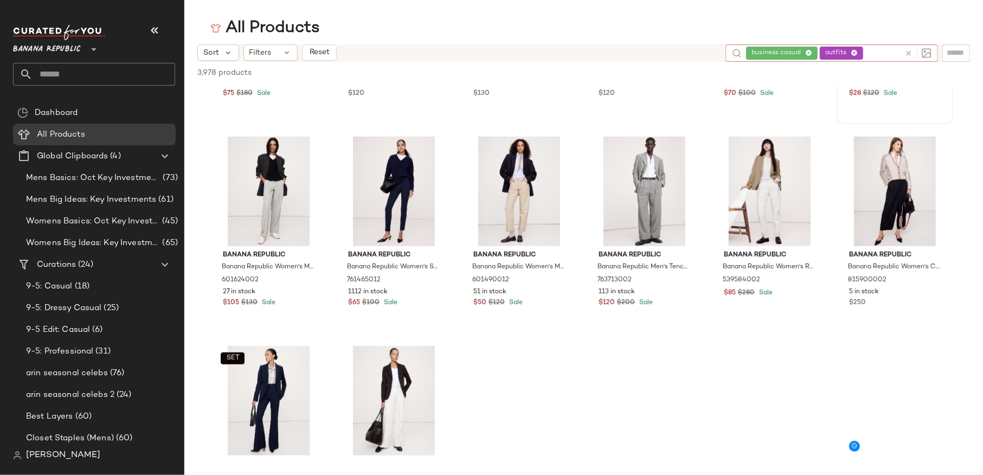
scroll to position [513, 0]
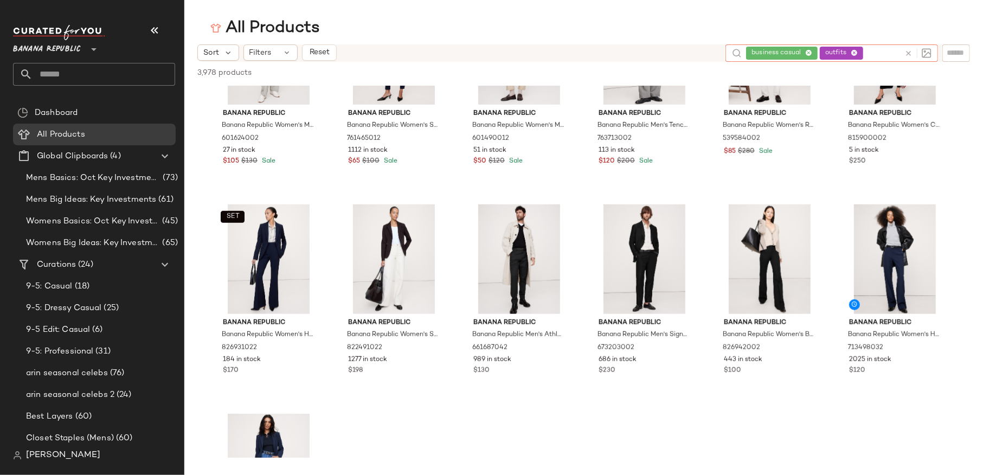
click at [906, 50] on icon at bounding box center [909, 53] width 8 height 8
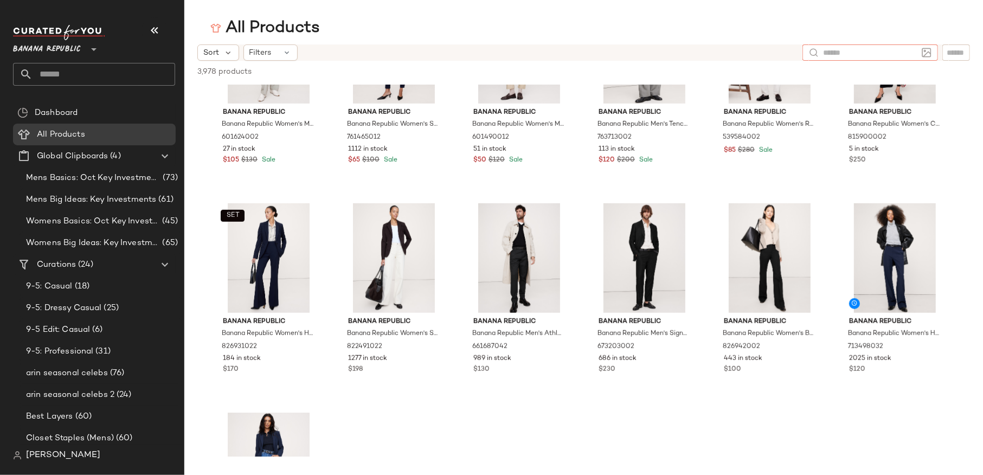
click at [839, 47] on input "text" at bounding box center [870, 52] width 94 height 11
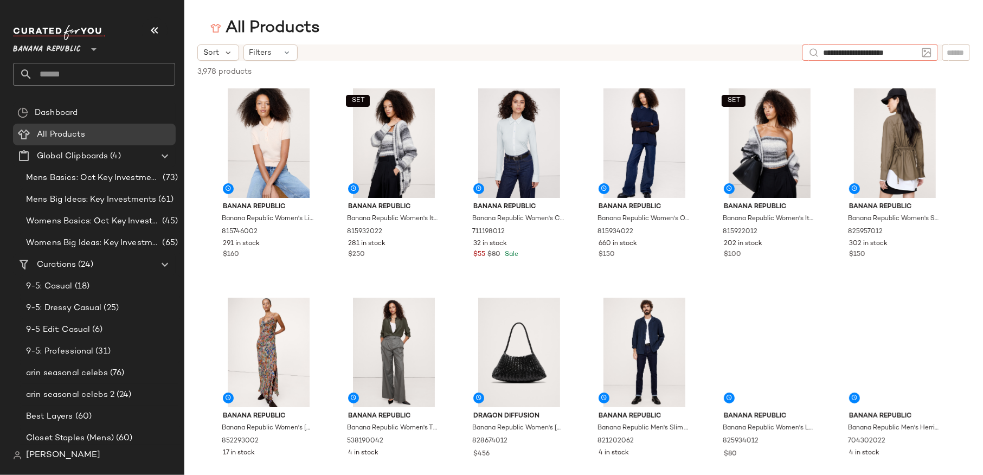
type input "**********"
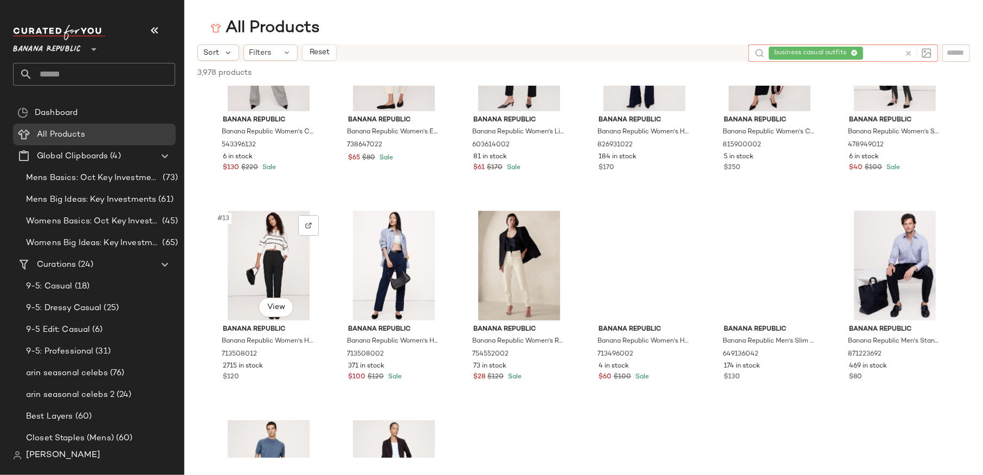
scroll to position [311, 0]
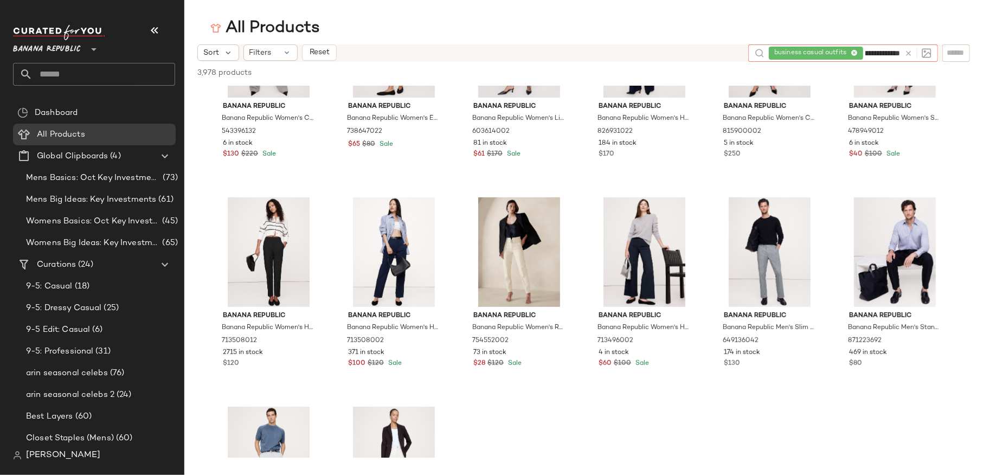
type input "**********"
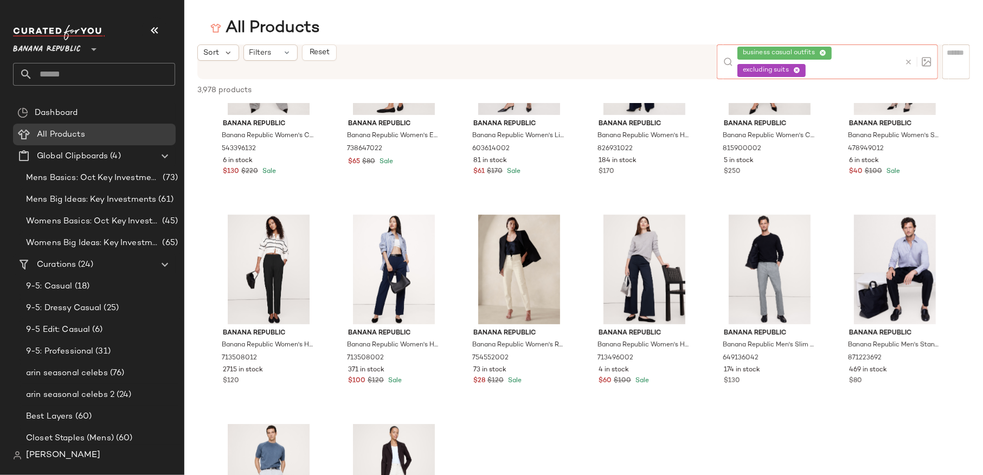
scroll to position [0, 0]
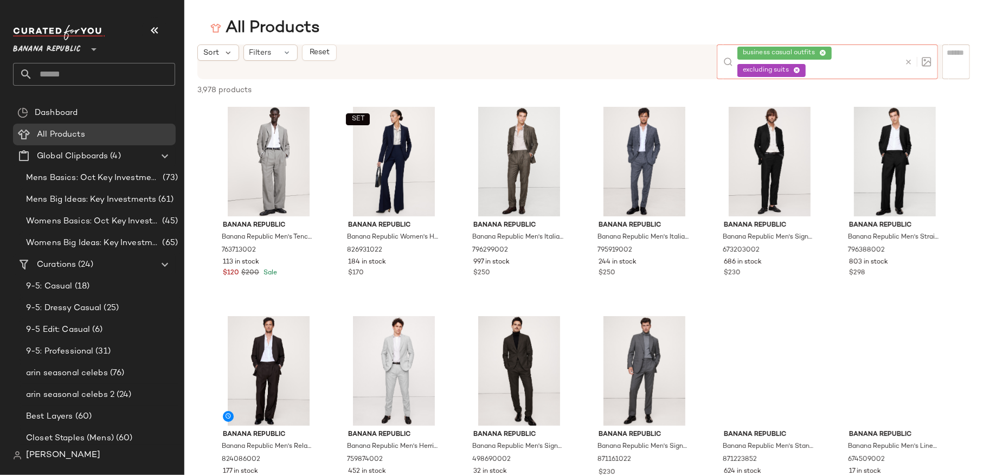
click at [800, 72] on icon at bounding box center [797, 70] width 7 height 7
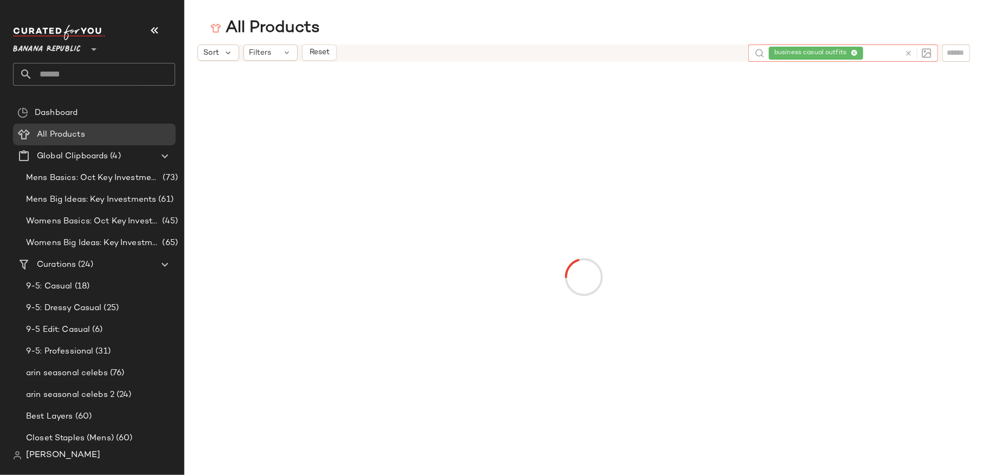
click at [853, 52] on icon at bounding box center [854, 53] width 7 height 7
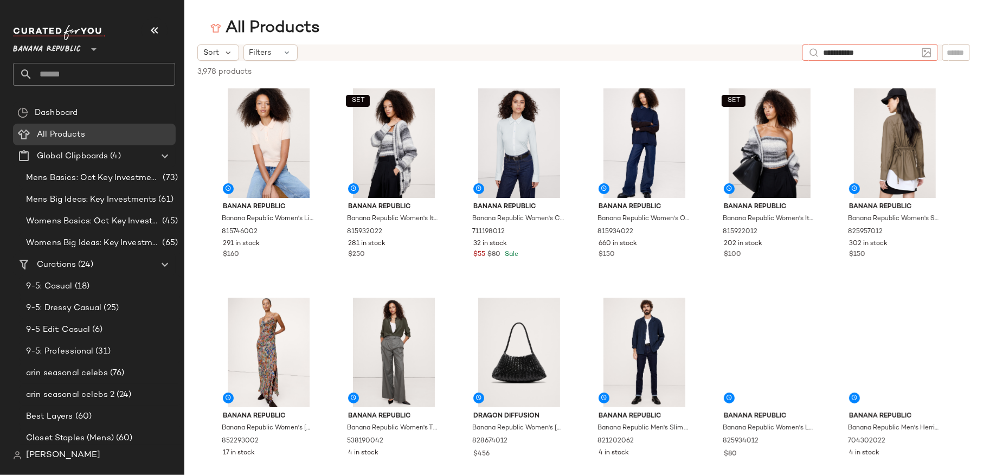
type input "**********"
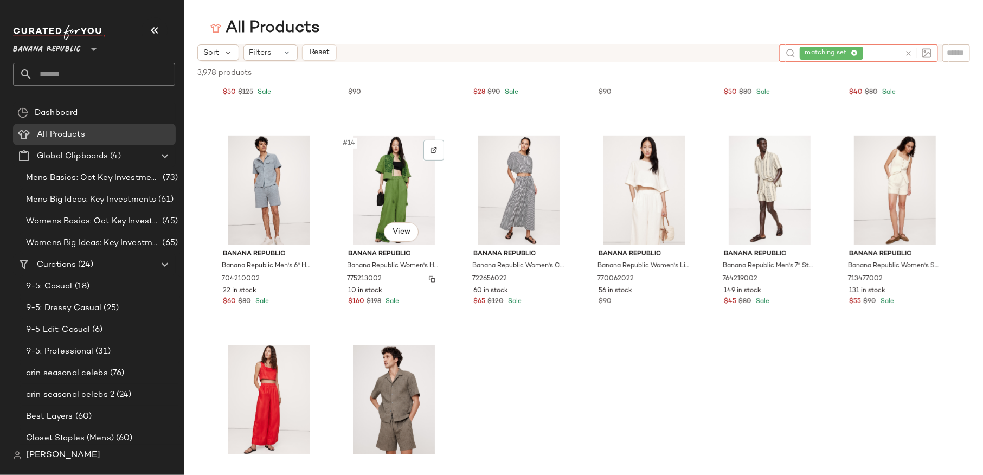
scroll to position [408, 0]
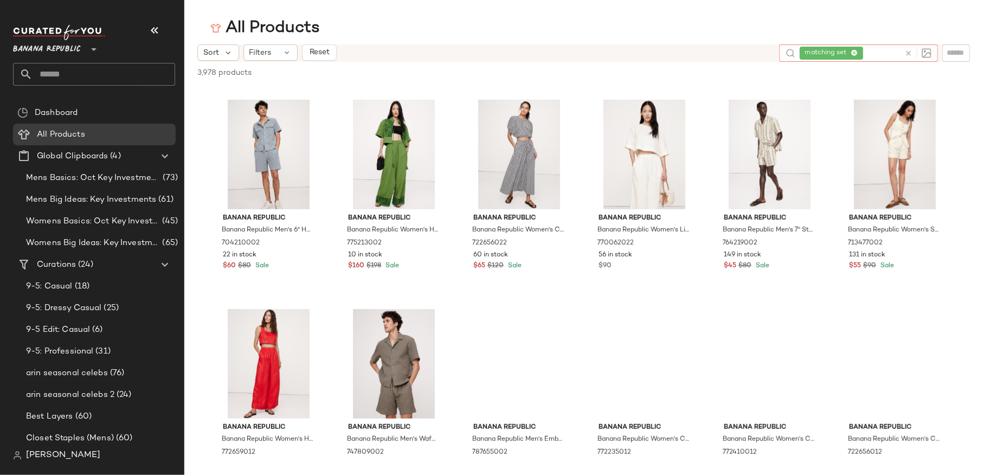
click at [62, 48] on span "Banana Republic" at bounding box center [47, 47] width 68 height 20
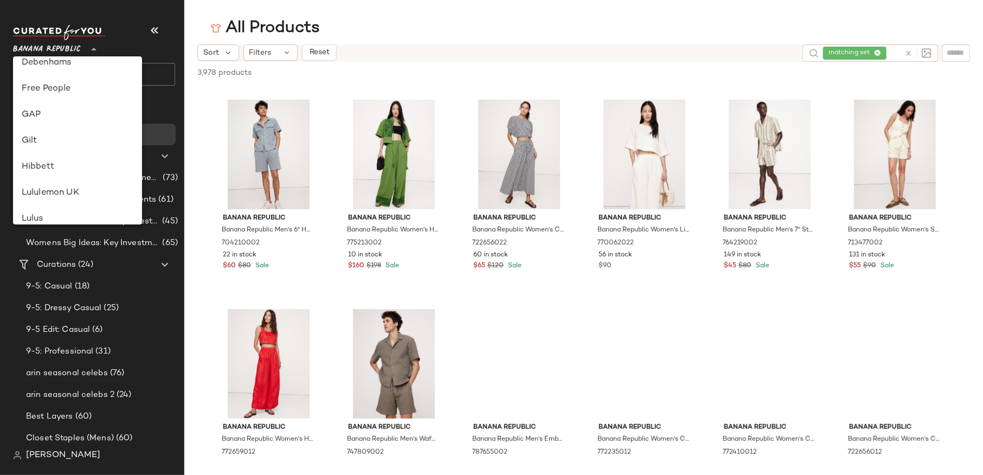
scroll to position [207, 0]
click at [52, 102] on div "Free People" at bounding box center [78, 101] width 112 height 13
type input "**"
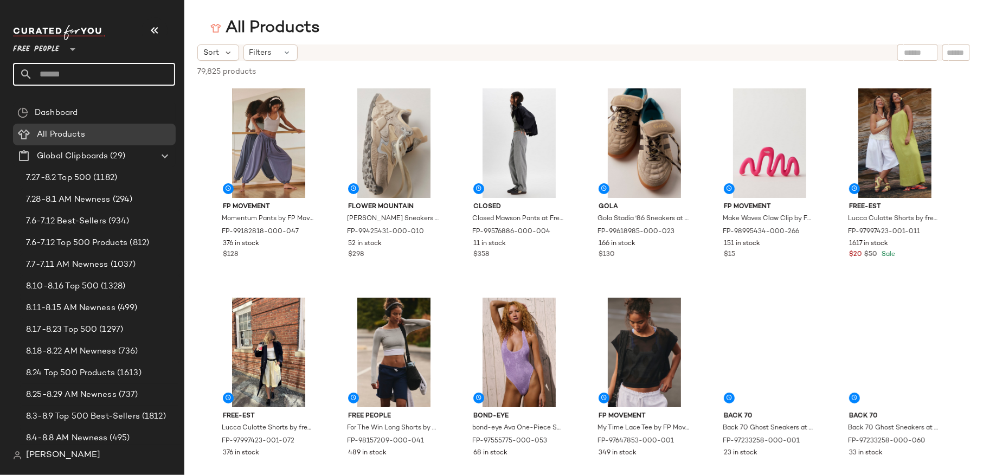
click at [107, 74] on input "text" at bounding box center [104, 74] width 143 height 23
type input "**********"
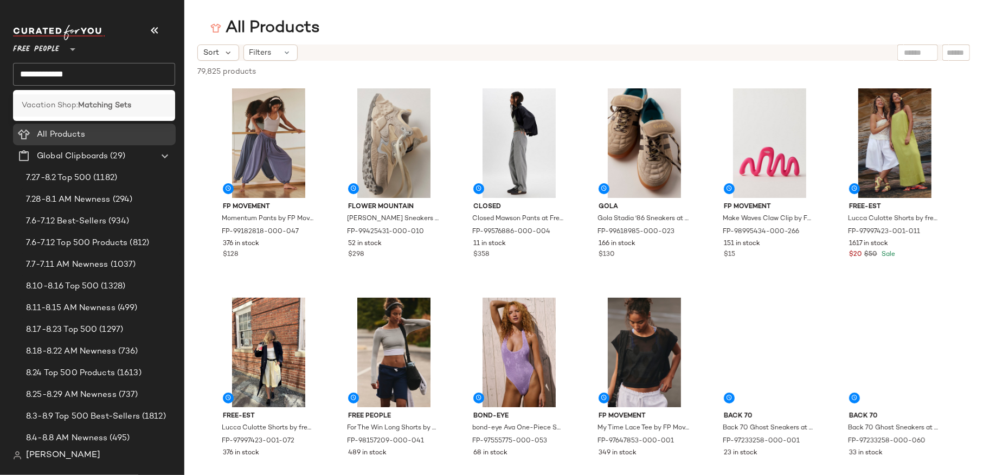
click at [62, 108] on span "Vacation Shop:" at bounding box center [50, 105] width 56 height 11
